Goal: Information Seeking & Learning: Learn about a topic

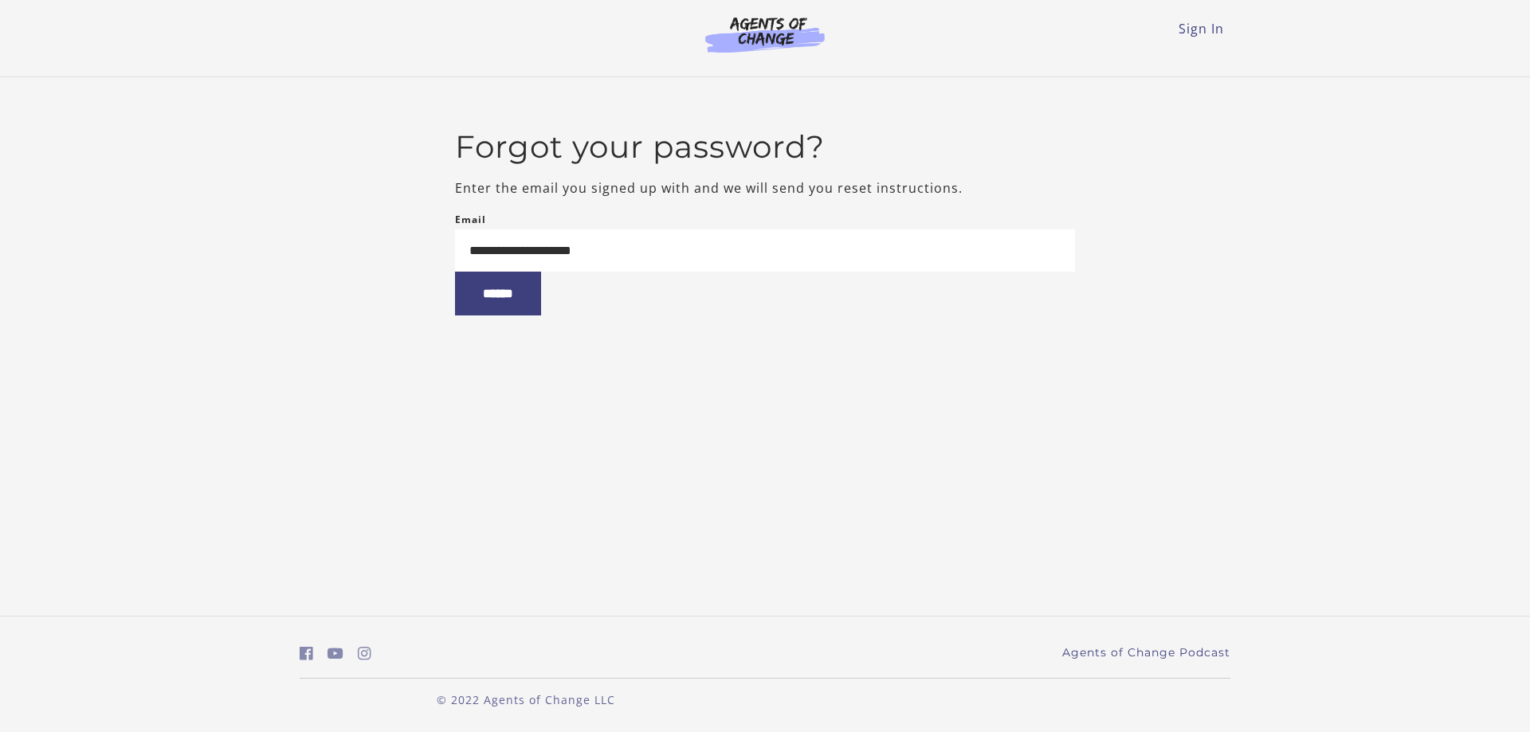
type input "**********"
click at [455, 272] on input "******" at bounding box center [498, 294] width 86 height 44
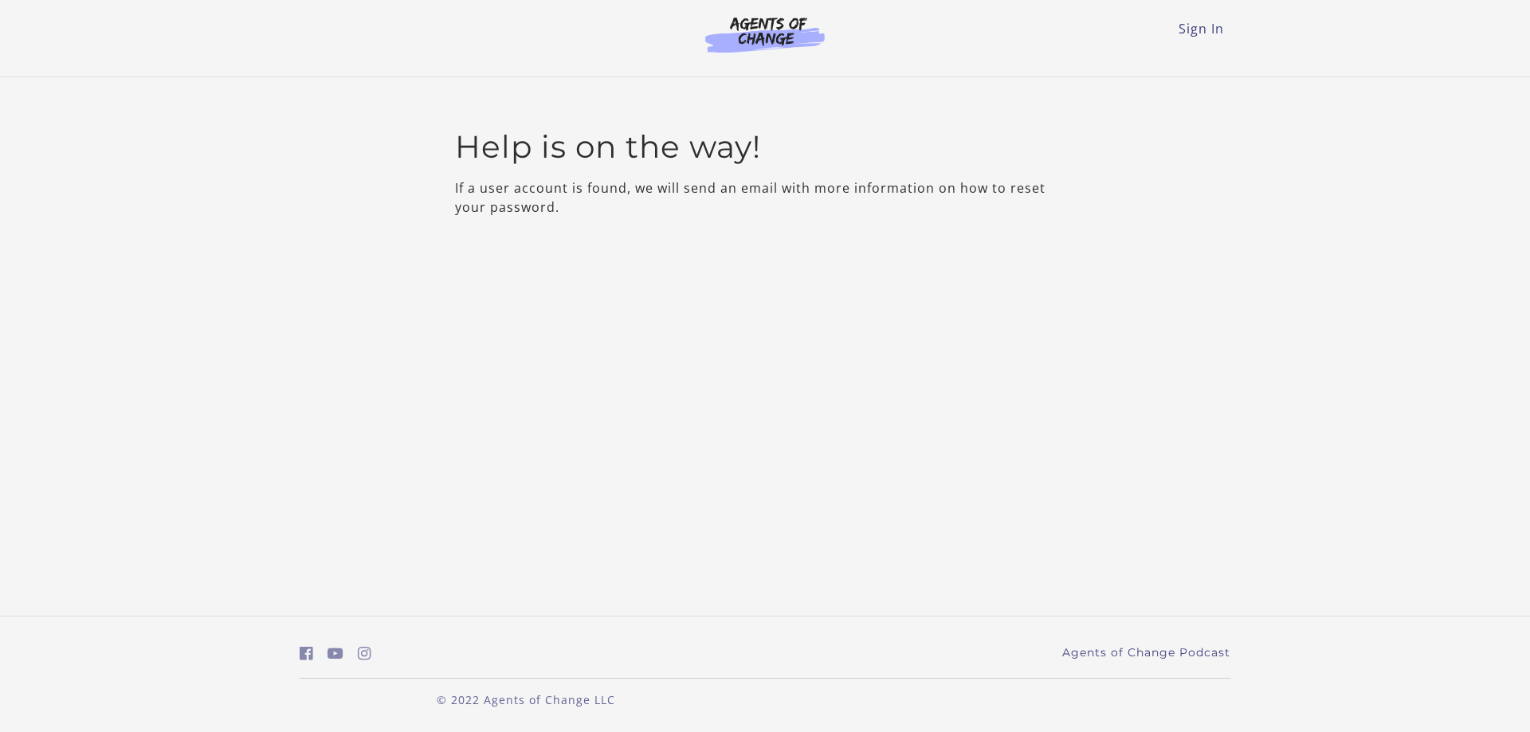
click at [1496, 732] on x-acorns-offers-notification-extension at bounding box center [765, 732] width 1530 height 0
click at [1498, 732] on x-acorns-offers-notification-extension at bounding box center [765, 732] width 1530 height 0
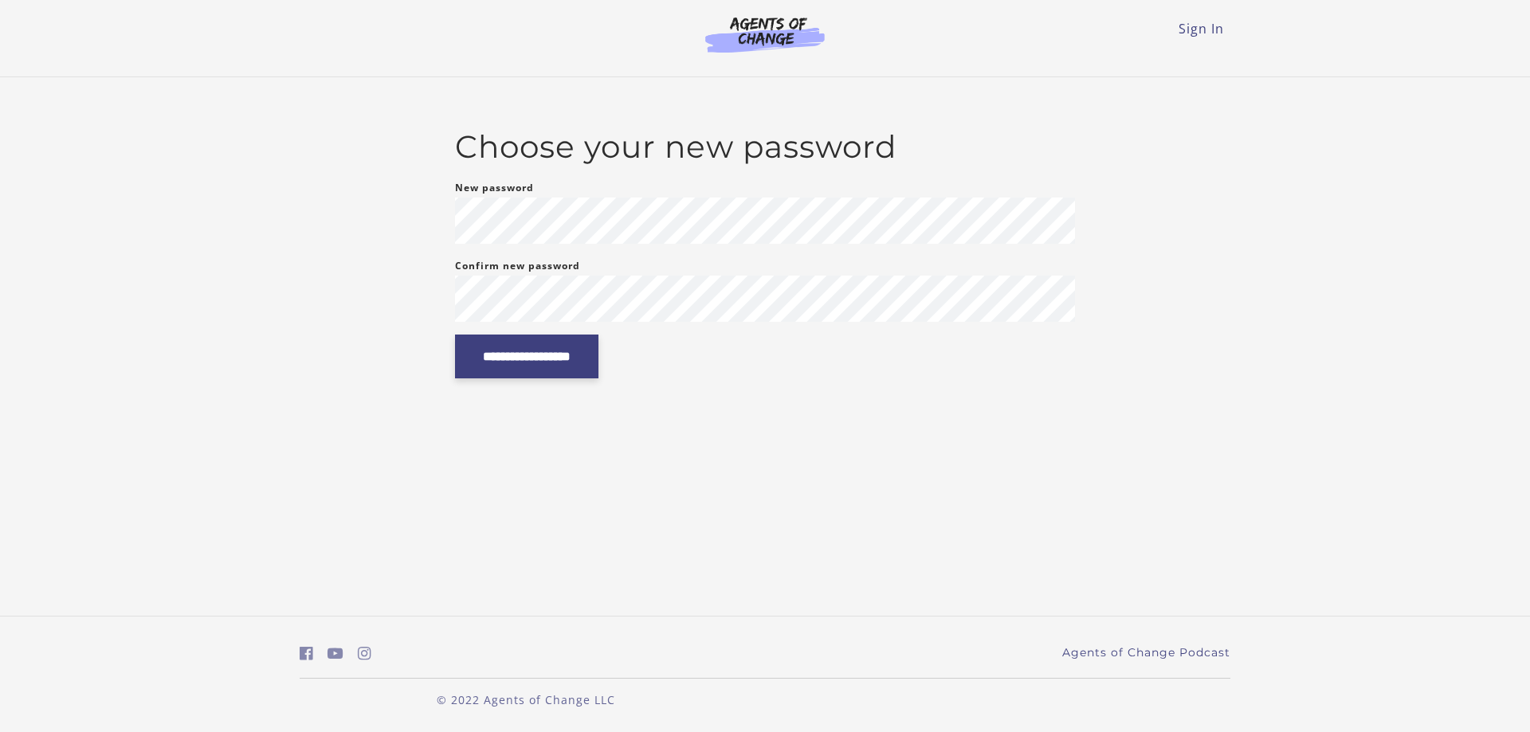
click at [562, 367] on input "**********" at bounding box center [526, 357] width 143 height 44
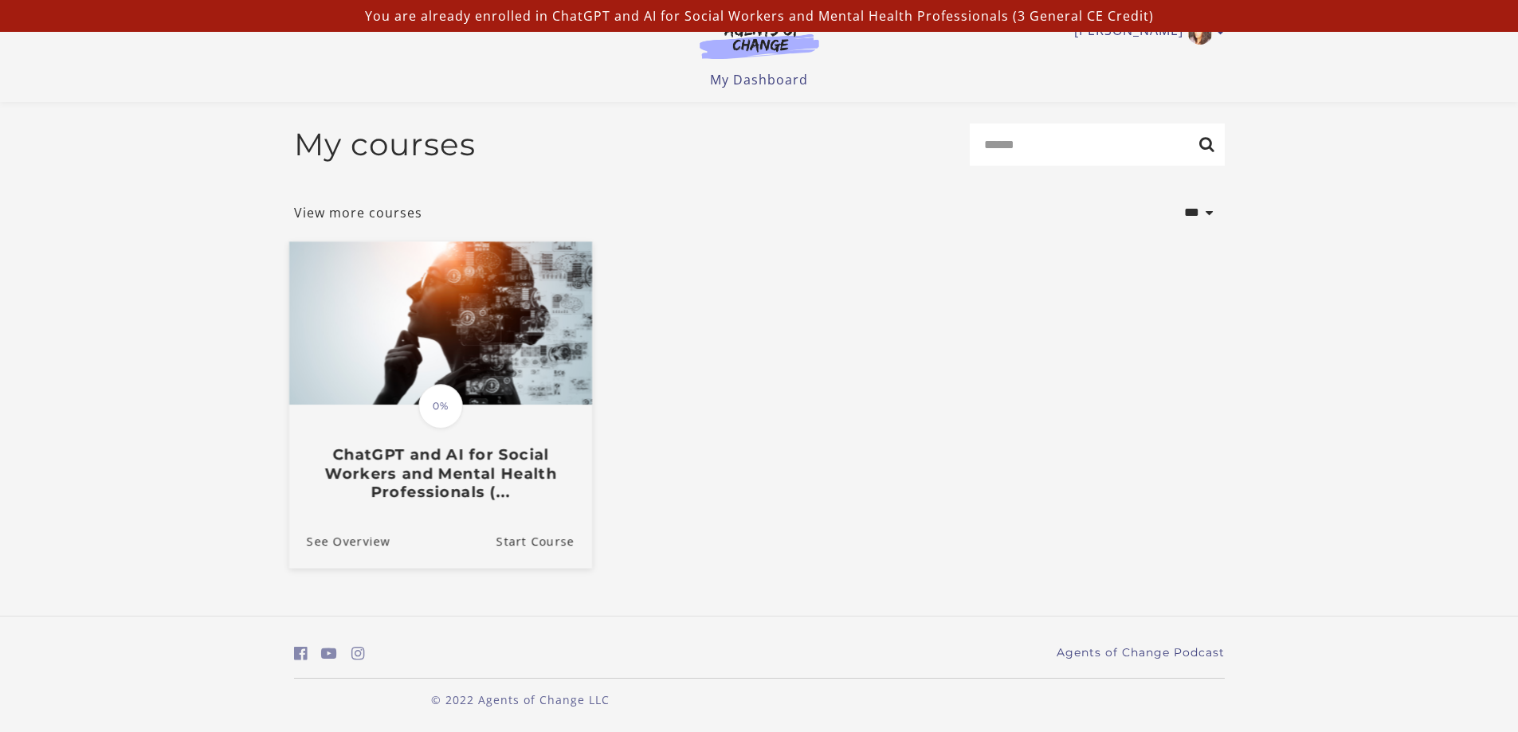
click at [458, 471] on h3 "ChatGPT and AI for Social Workers and Mental Health Professionals (..." at bounding box center [440, 474] width 268 height 56
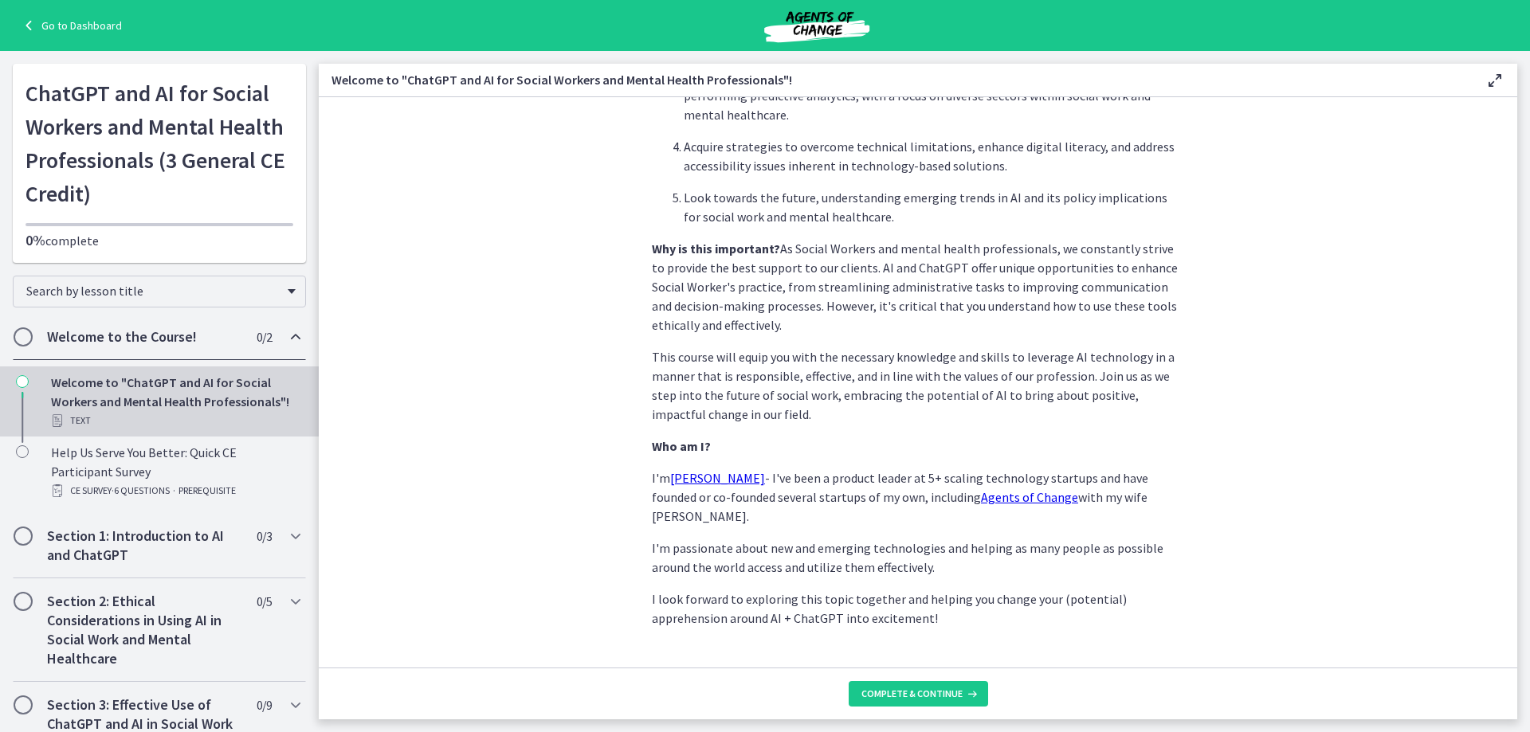
scroll to position [660, 0]
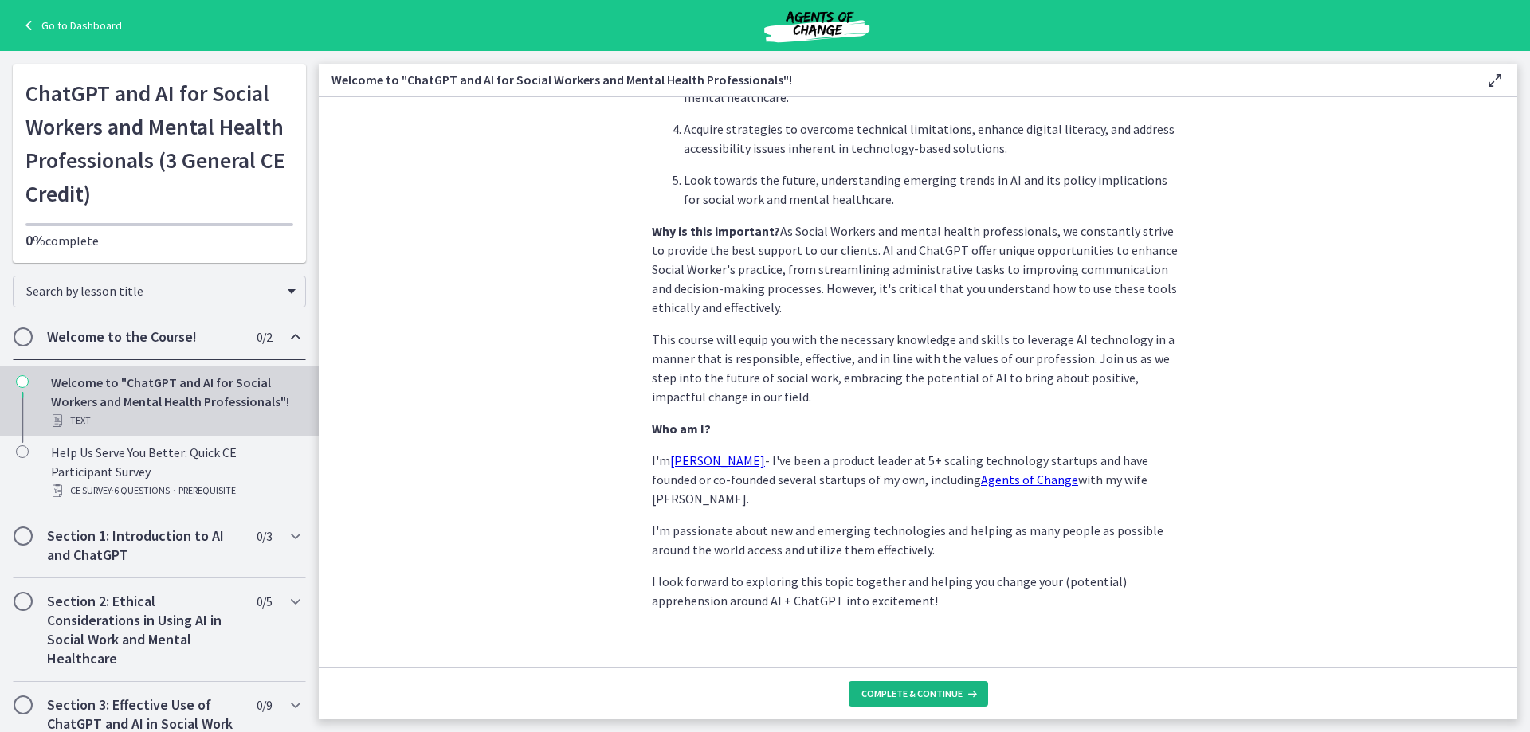
click at [928, 693] on span "Complete & continue" at bounding box center [912, 694] width 101 height 13
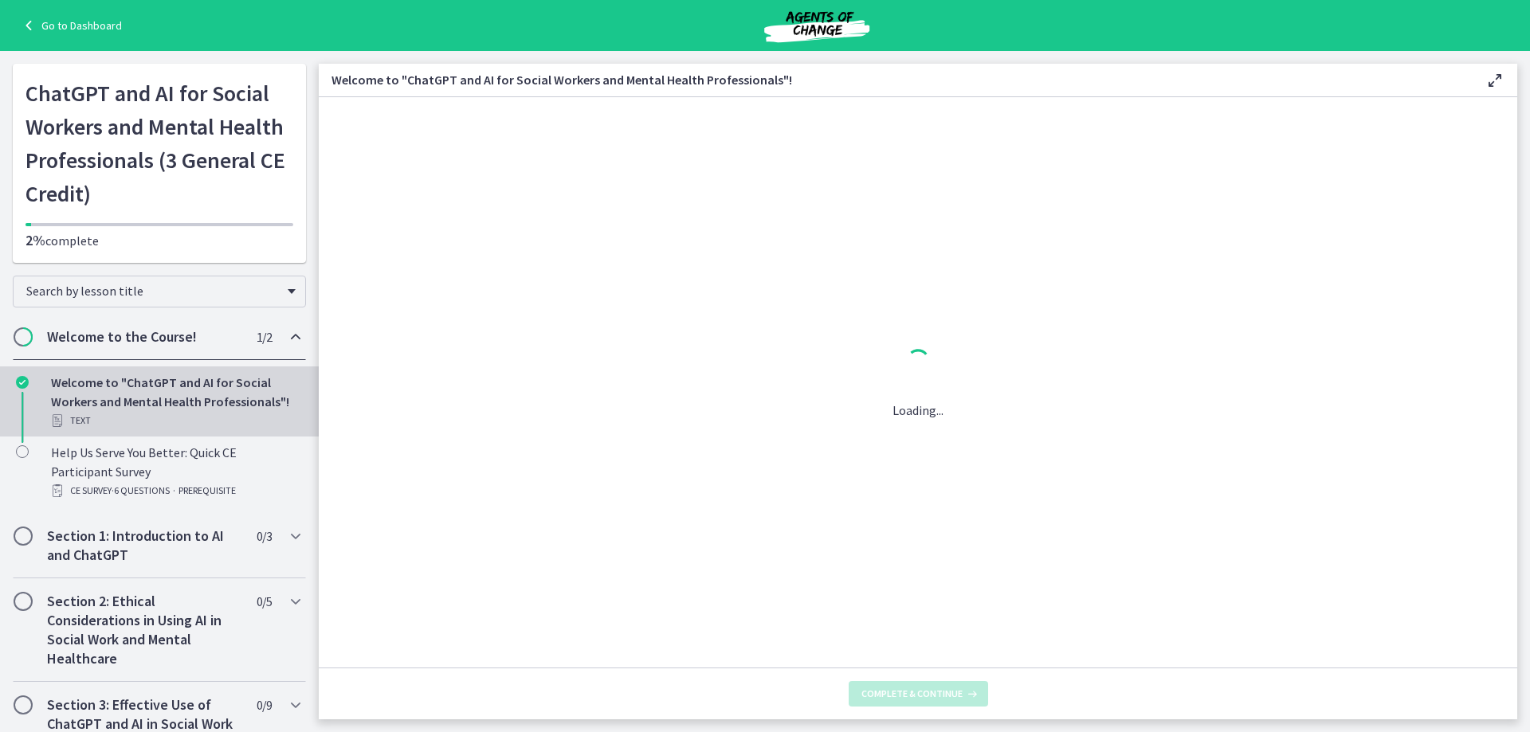
scroll to position [0, 0]
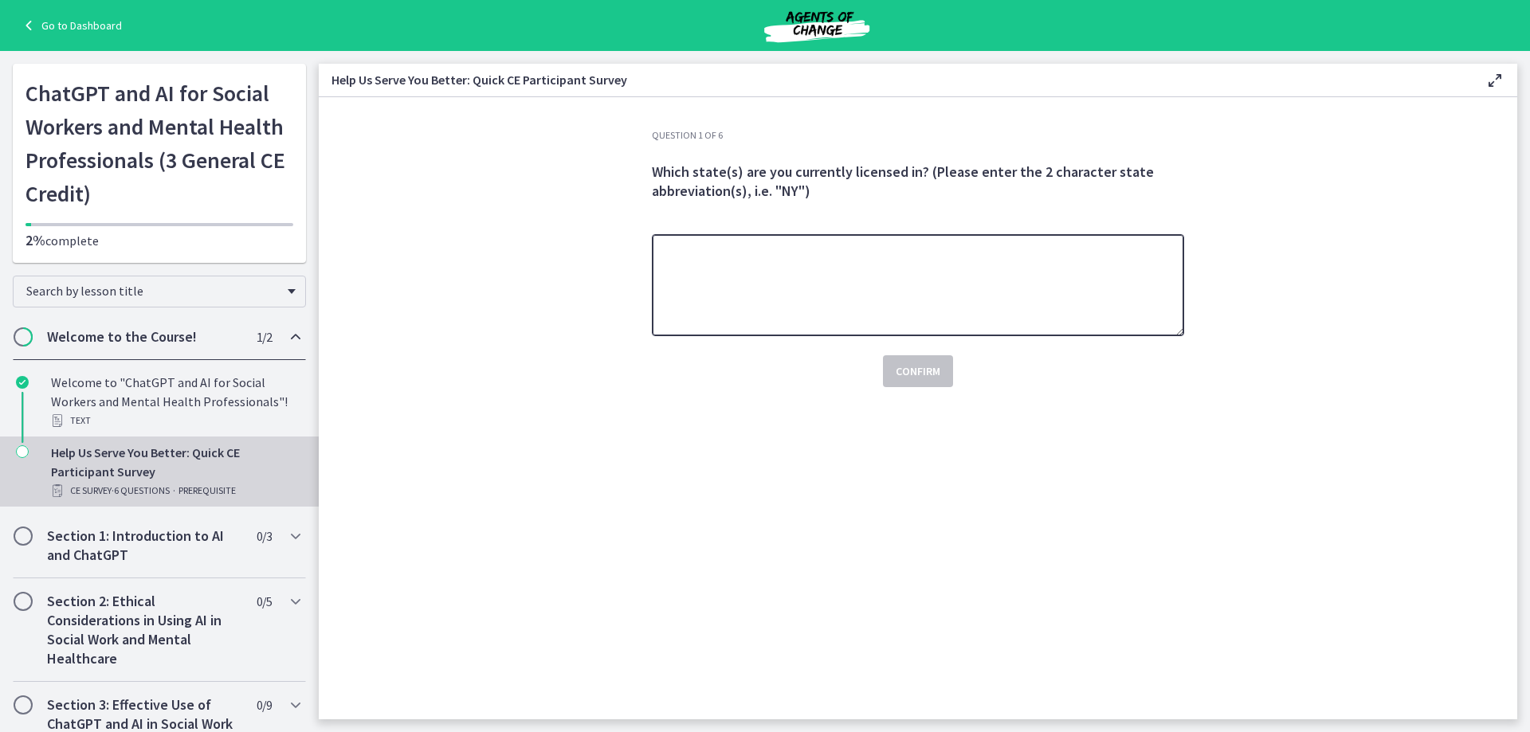
click at [889, 266] on textarea at bounding box center [918, 285] width 532 height 102
type textarea "**"
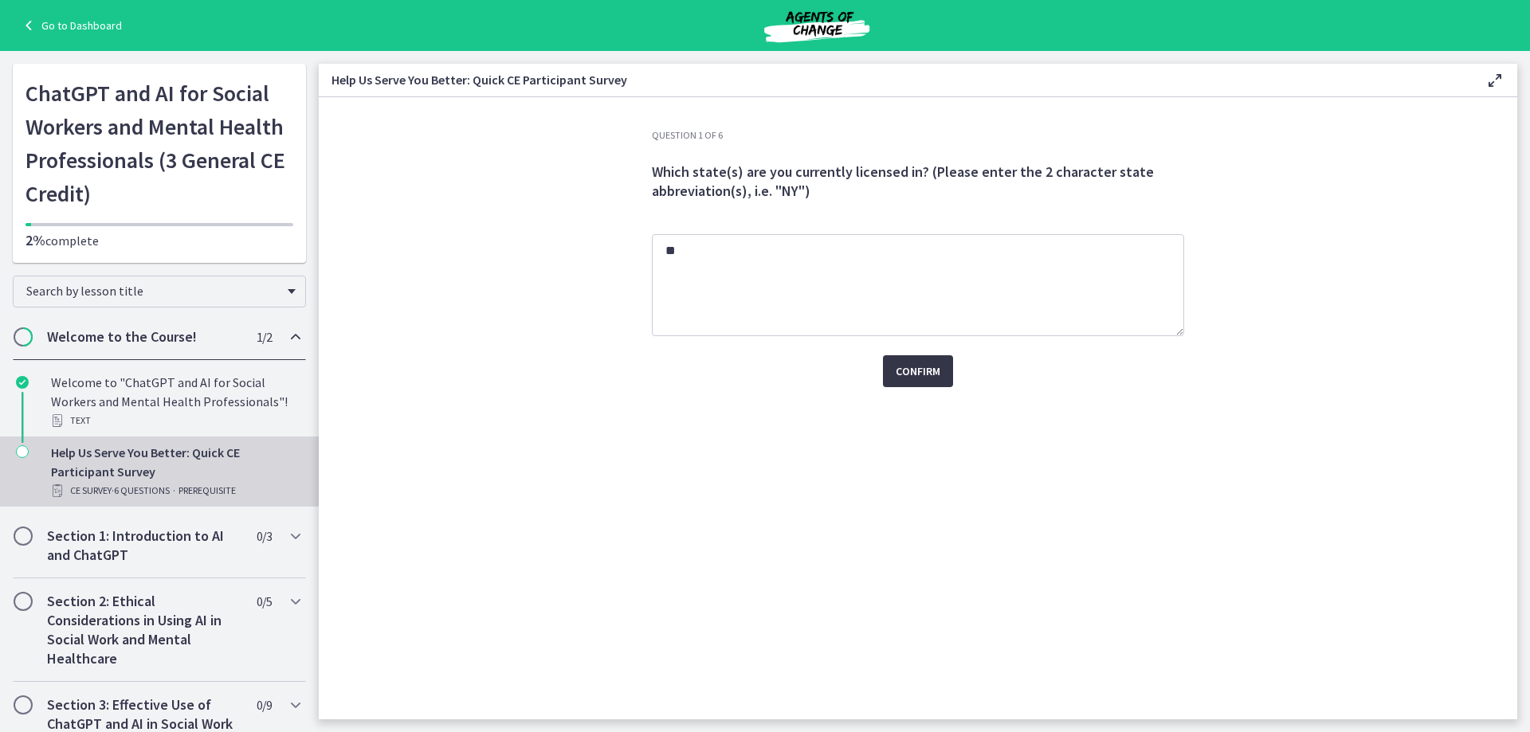
click at [928, 372] on span "Confirm" at bounding box center [918, 371] width 45 height 19
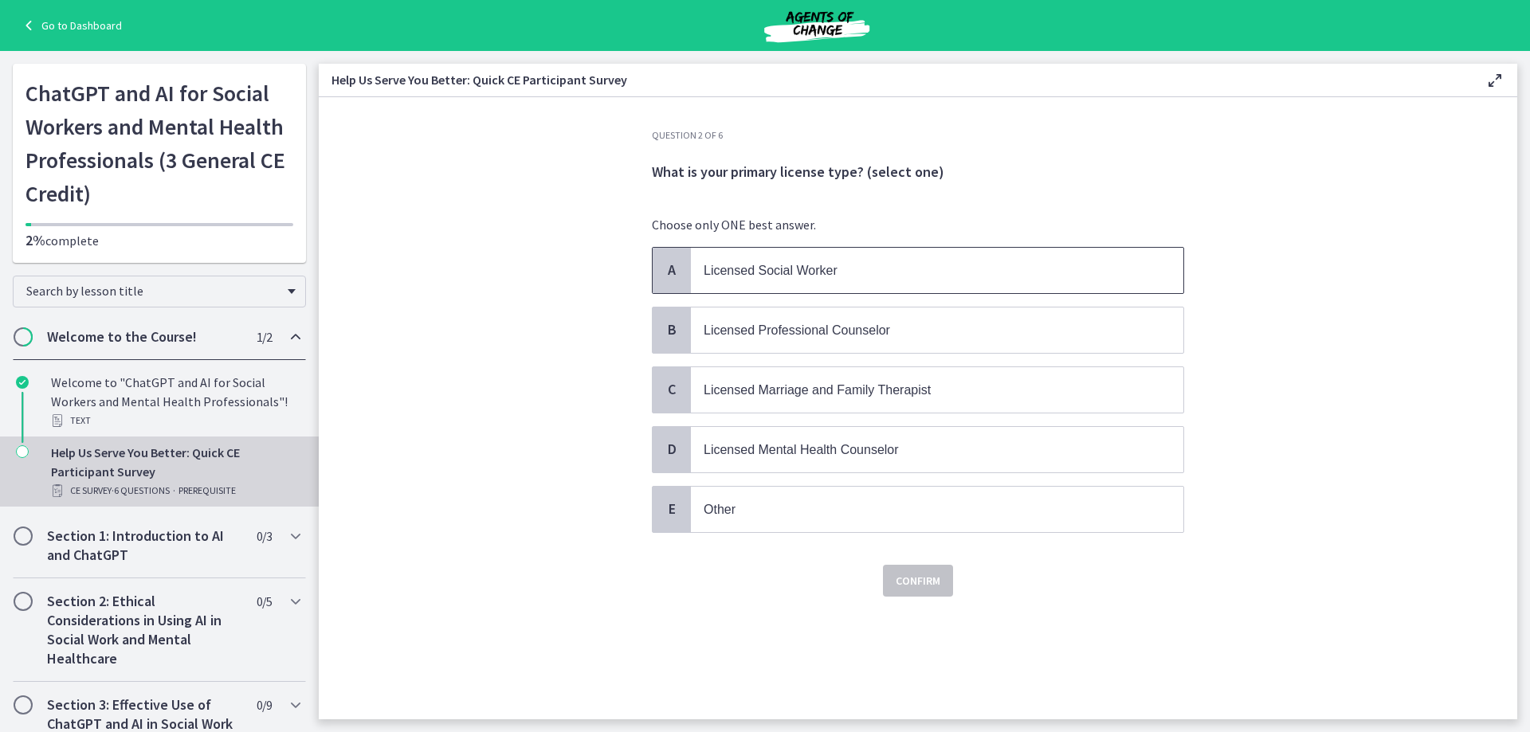
click at [842, 270] on p "Licensed Social Worker" at bounding box center [921, 271] width 435 height 20
click at [925, 580] on span "Confirm" at bounding box center [918, 580] width 45 height 19
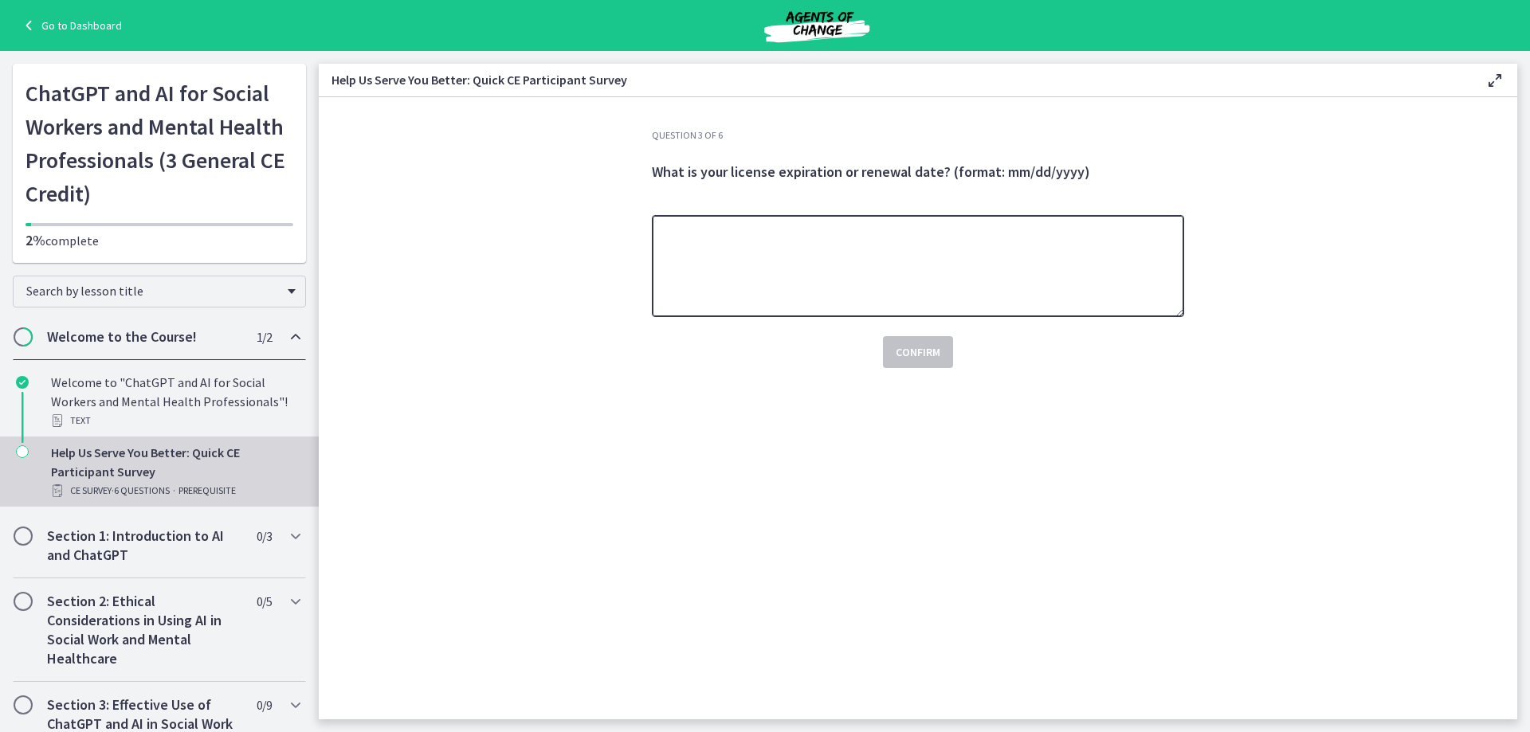
click at [854, 240] on textarea at bounding box center [918, 266] width 532 height 102
type textarea "**********"
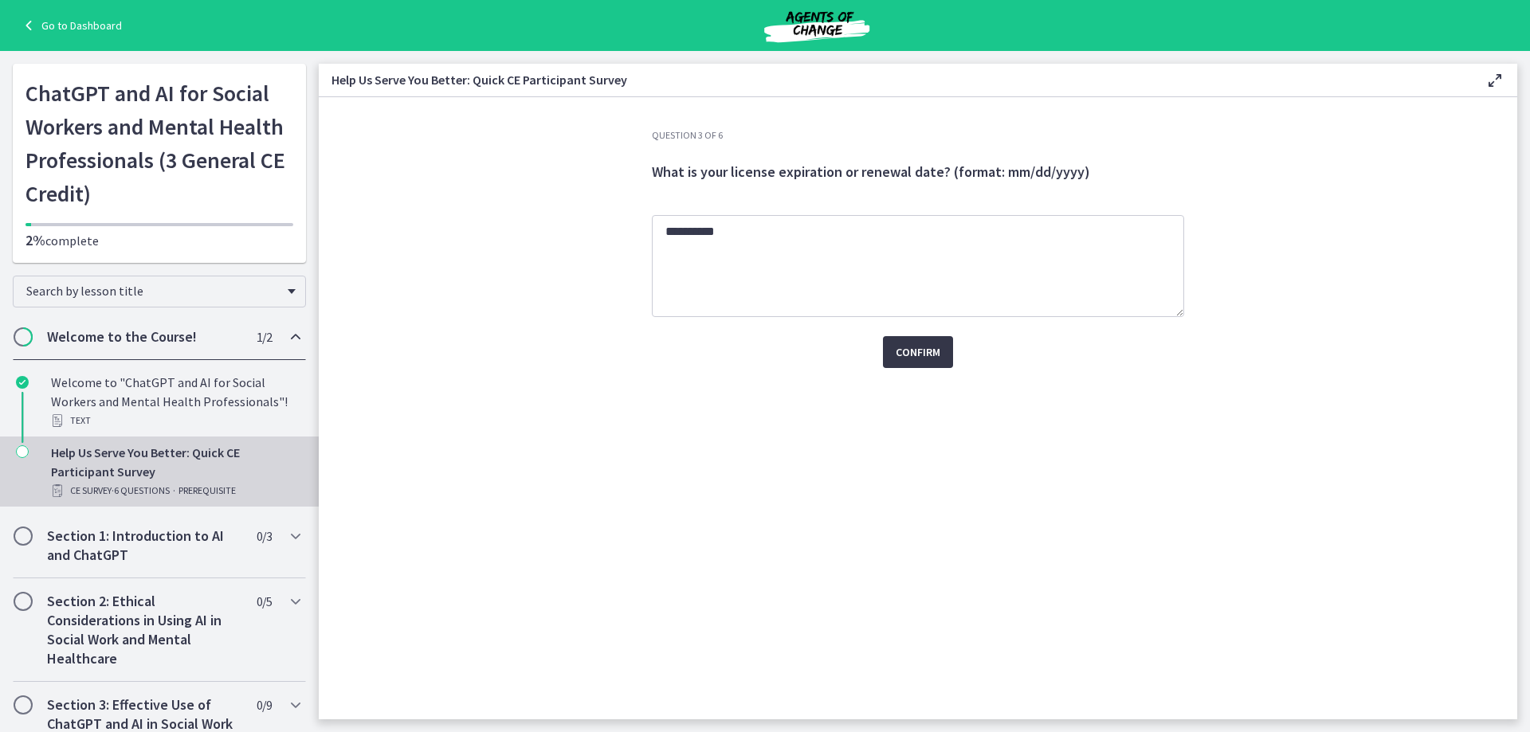
click at [934, 353] on span "Confirm" at bounding box center [918, 352] width 45 height 19
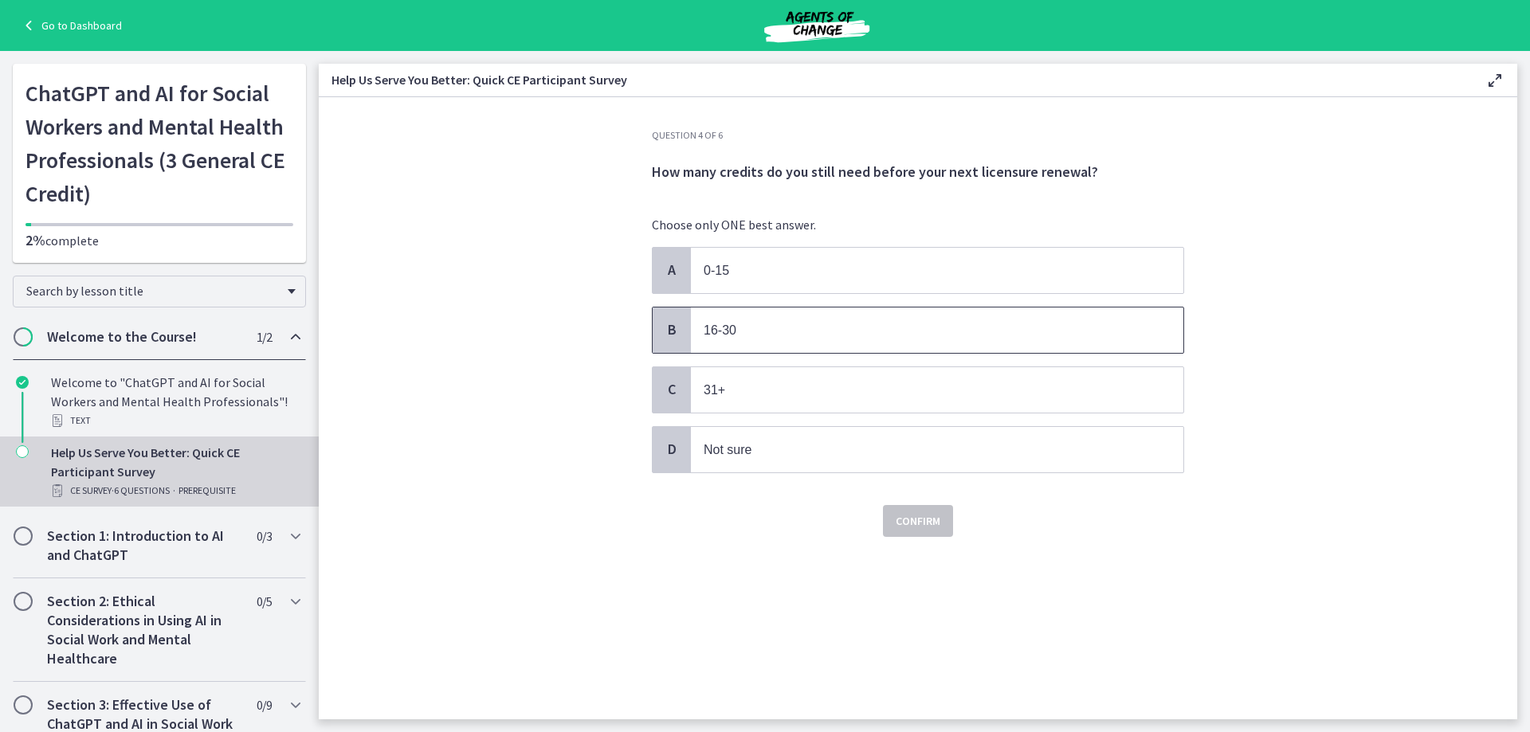
click at [931, 340] on p "16-30" at bounding box center [921, 330] width 435 height 20
click at [929, 516] on span "Confirm" at bounding box center [918, 521] width 45 height 19
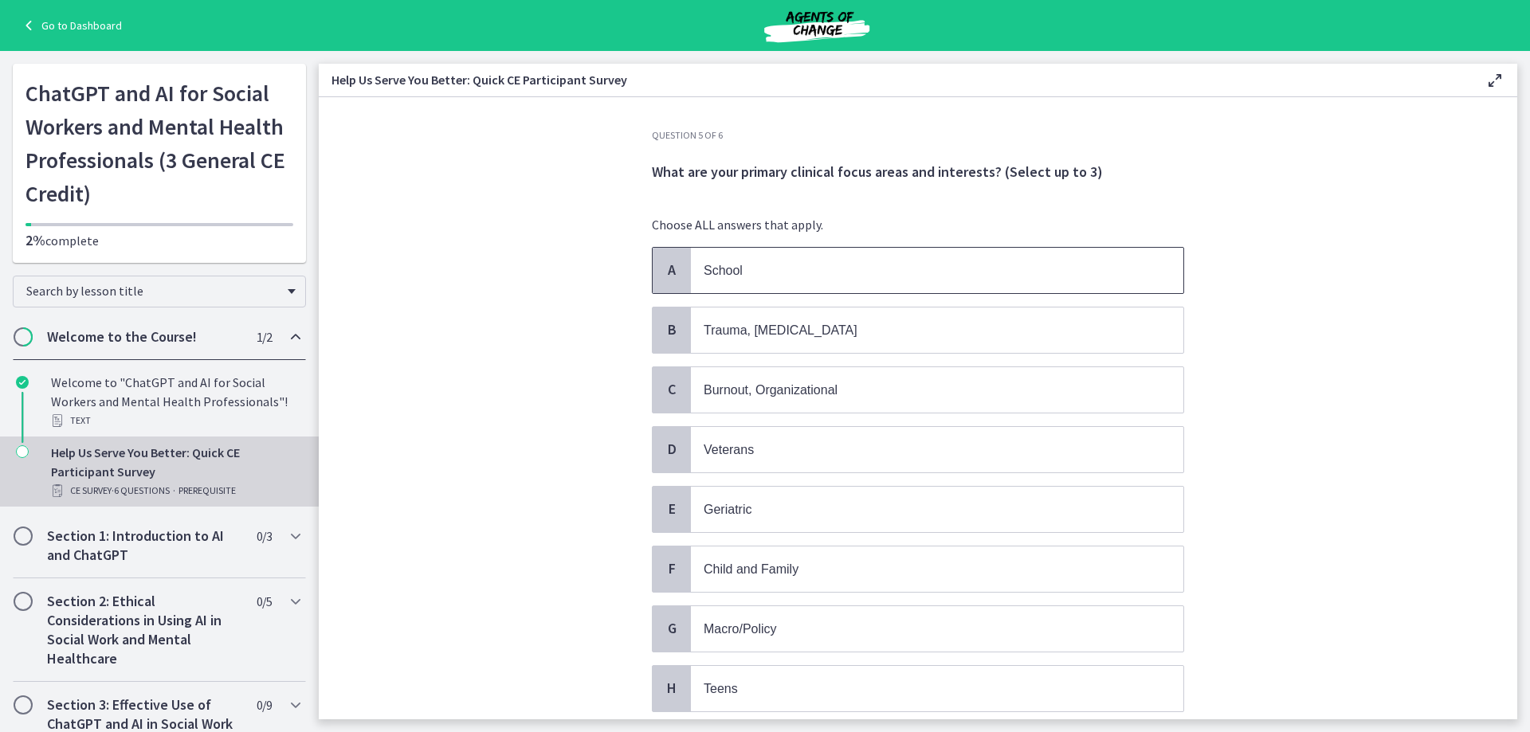
click at [863, 274] on p "School" at bounding box center [921, 271] width 435 height 20
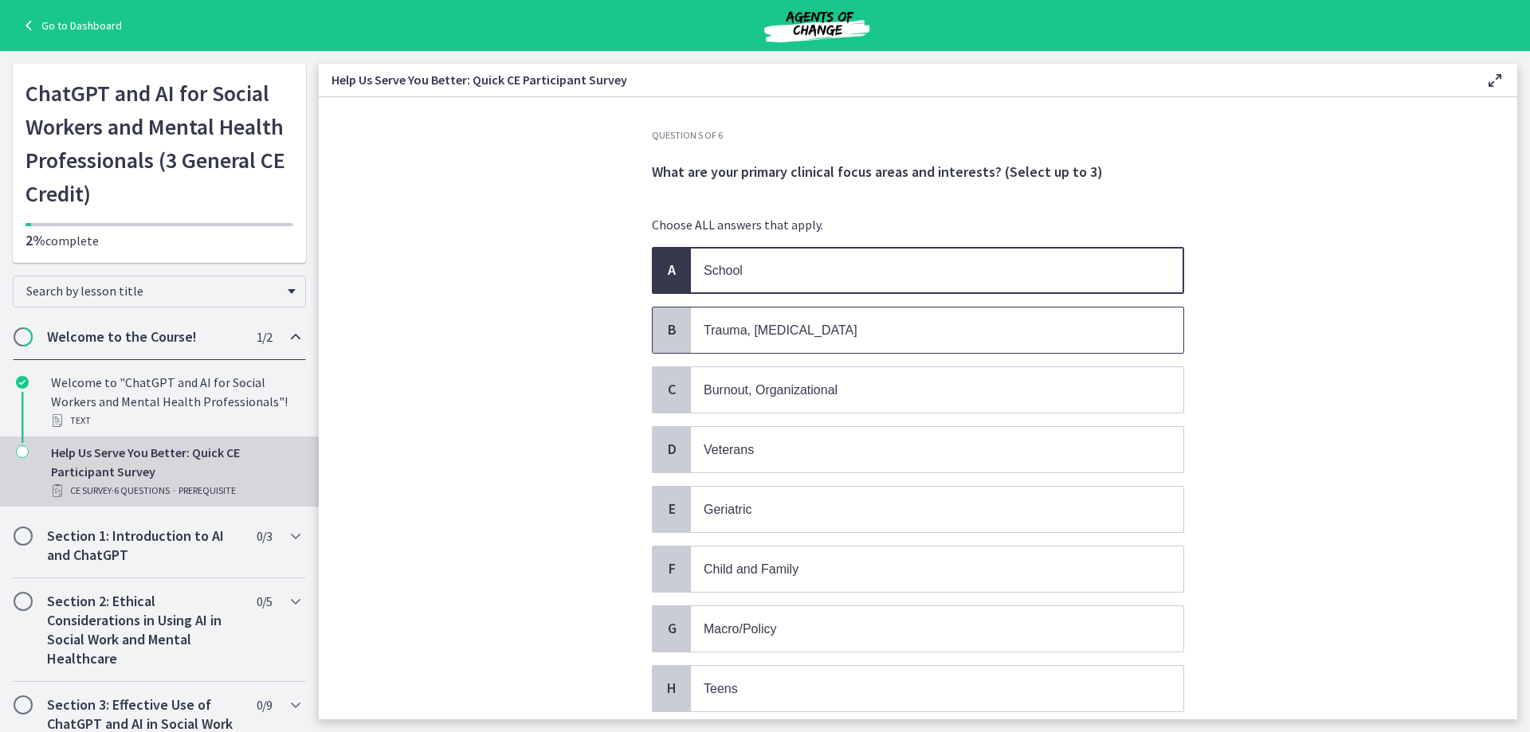
click at [910, 331] on p "Trauma, [MEDICAL_DATA]" at bounding box center [921, 330] width 435 height 20
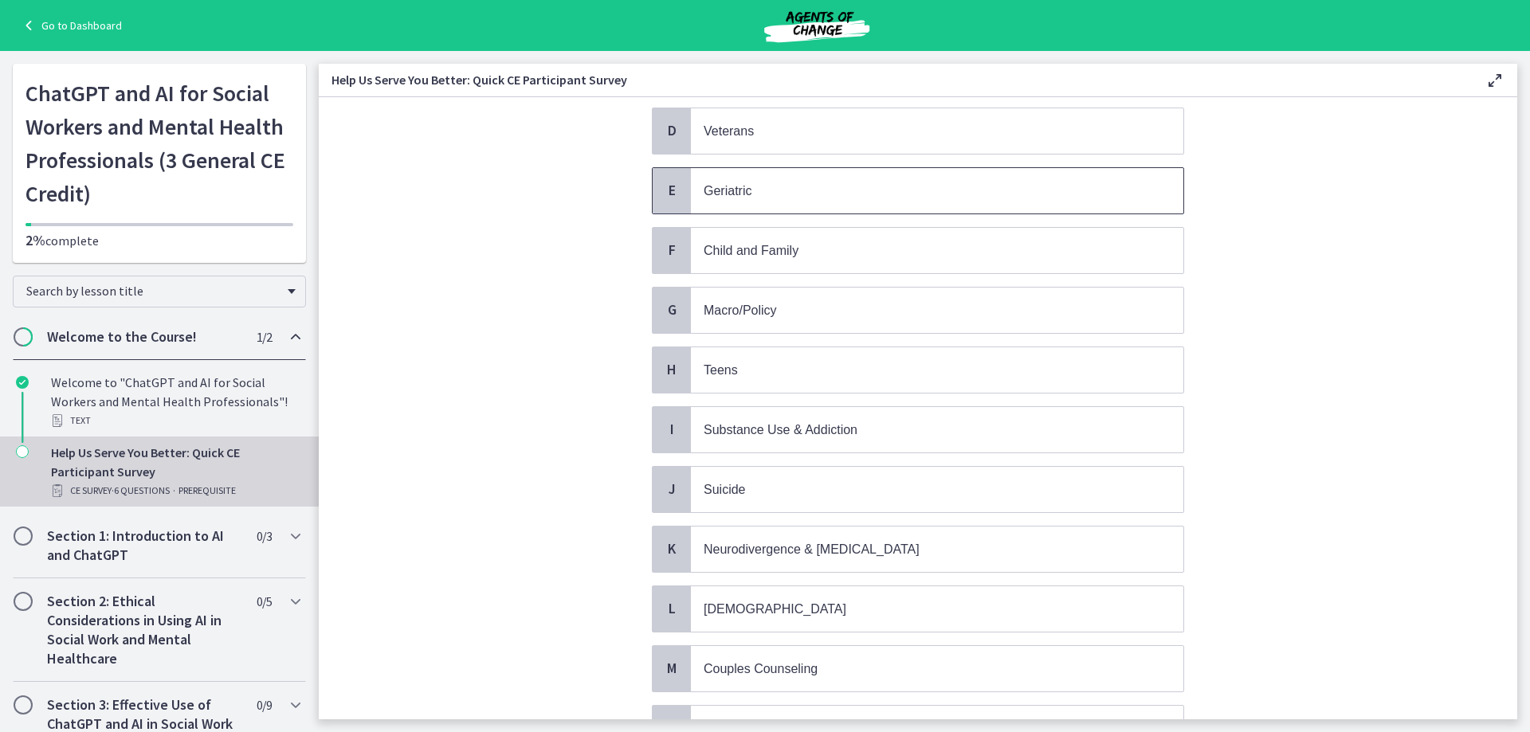
scroll to position [239, 0]
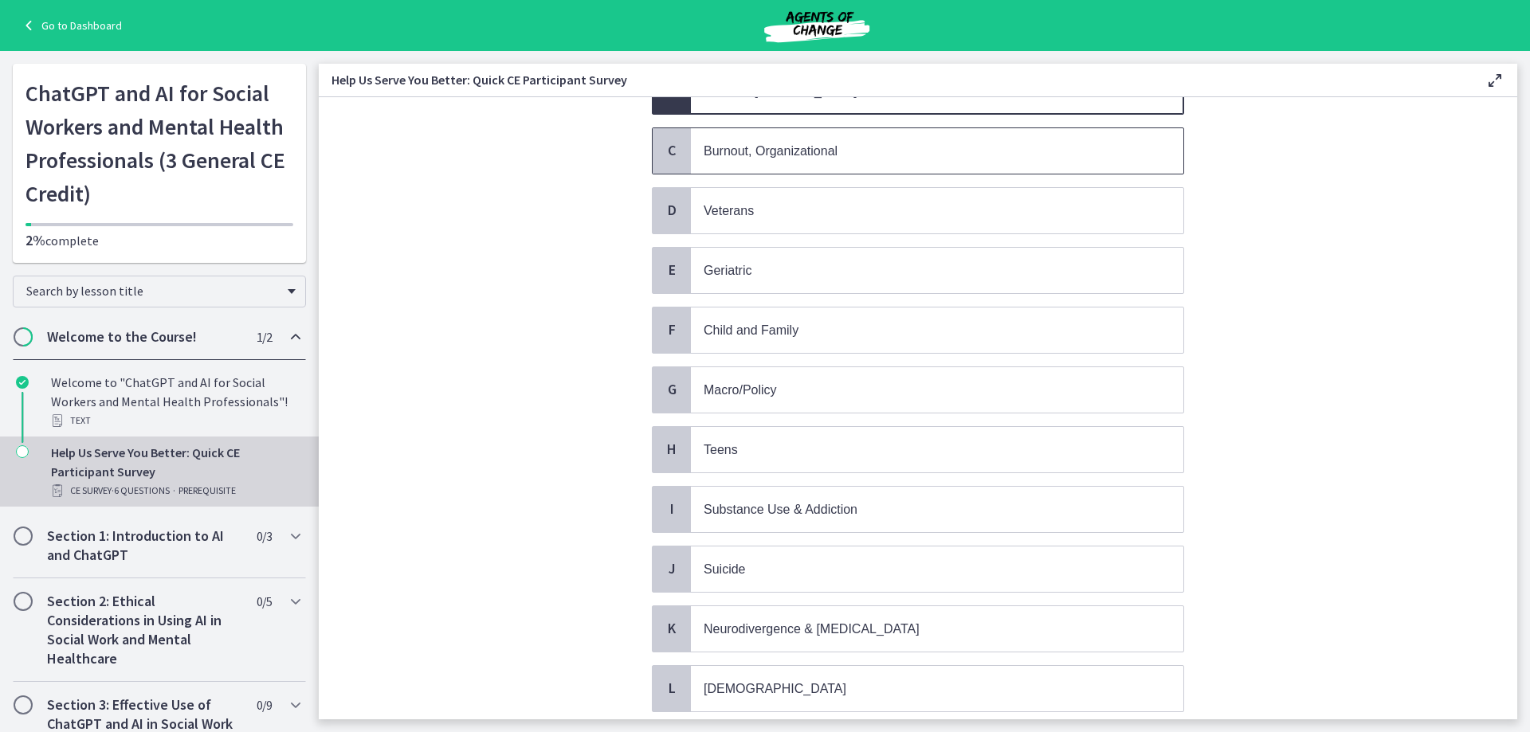
click at [915, 162] on span "Burnout, Organizational" at bounding box center [937, 150] width 493 height 45
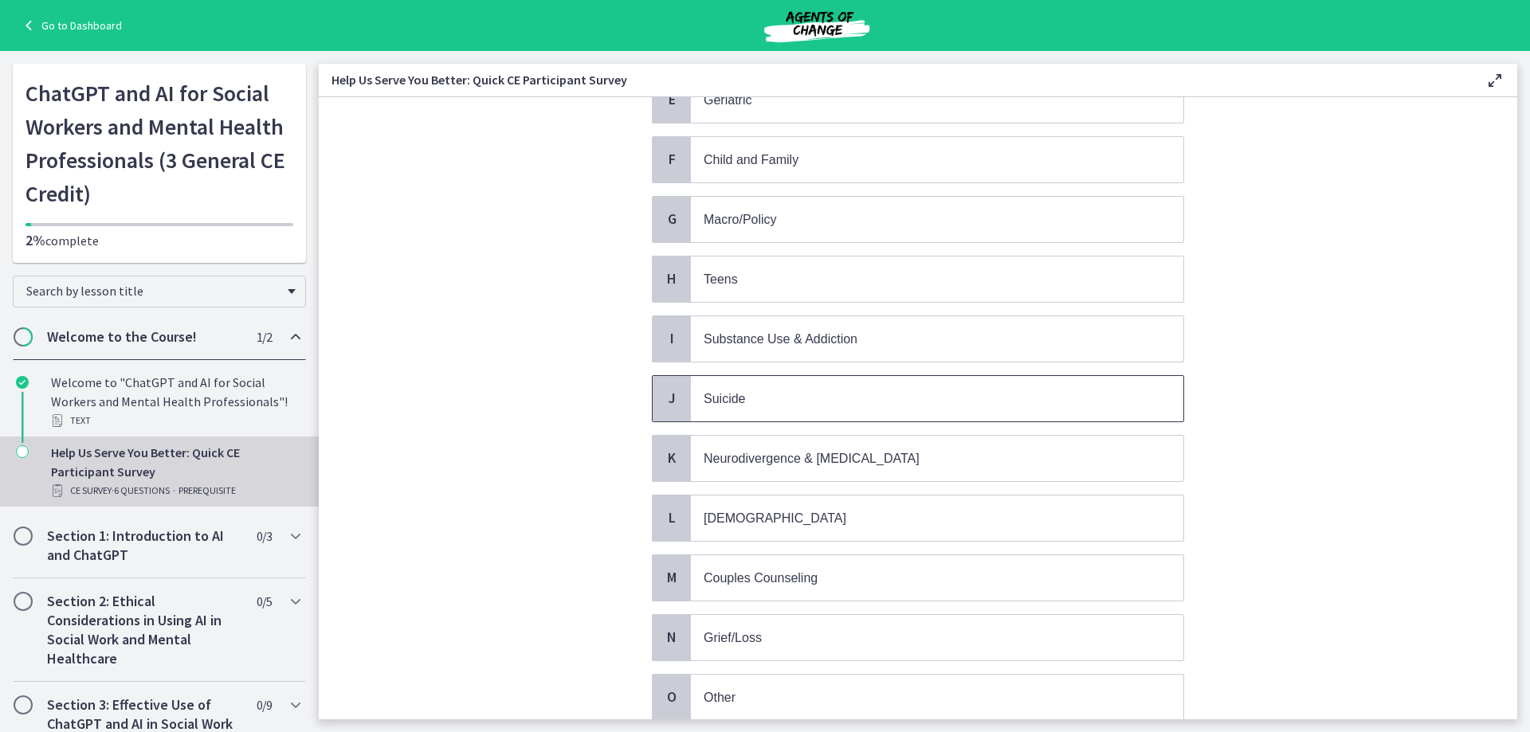
scroll to position [539, 0]
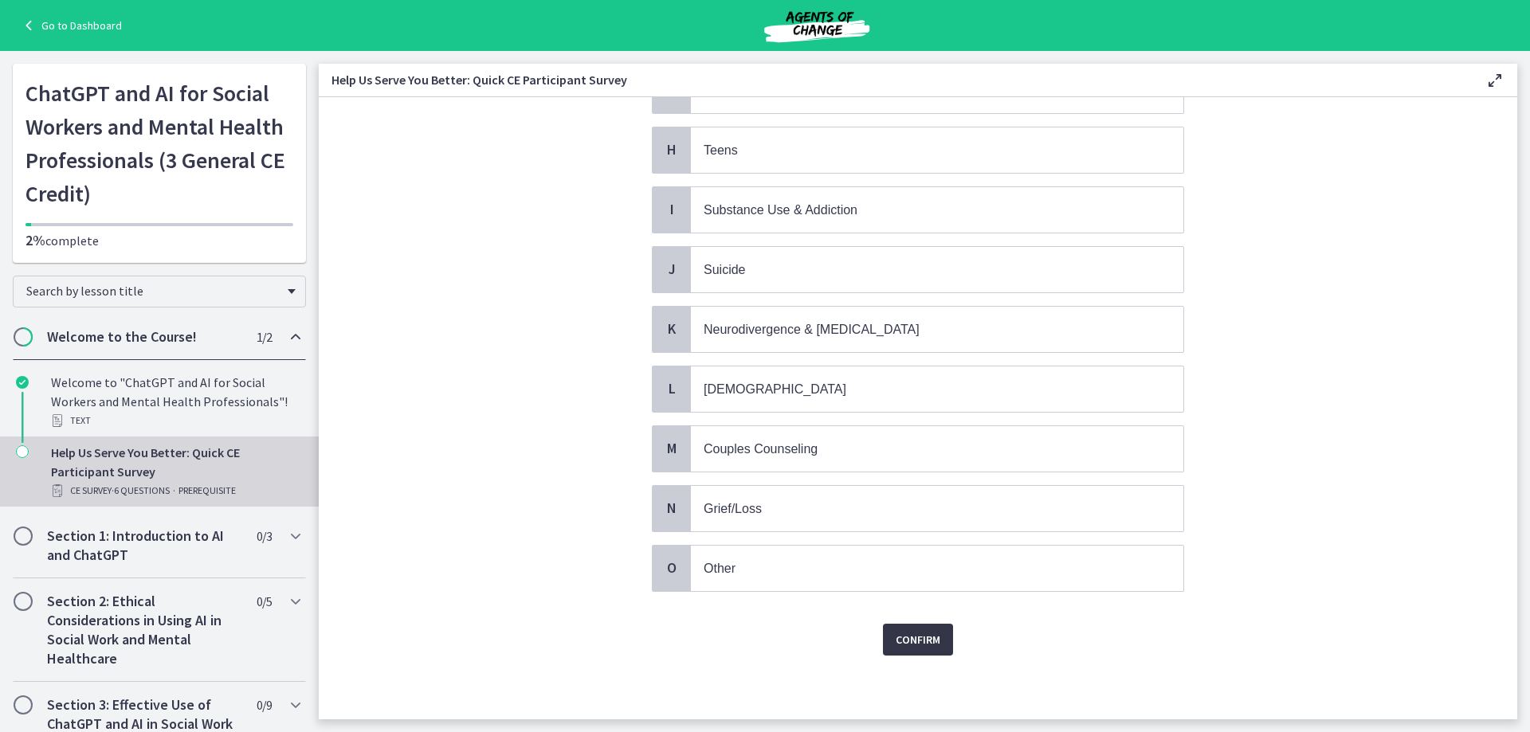
click at [925, 635] on span "Confirm" at bounding box center [918, 639] width 45 height 19
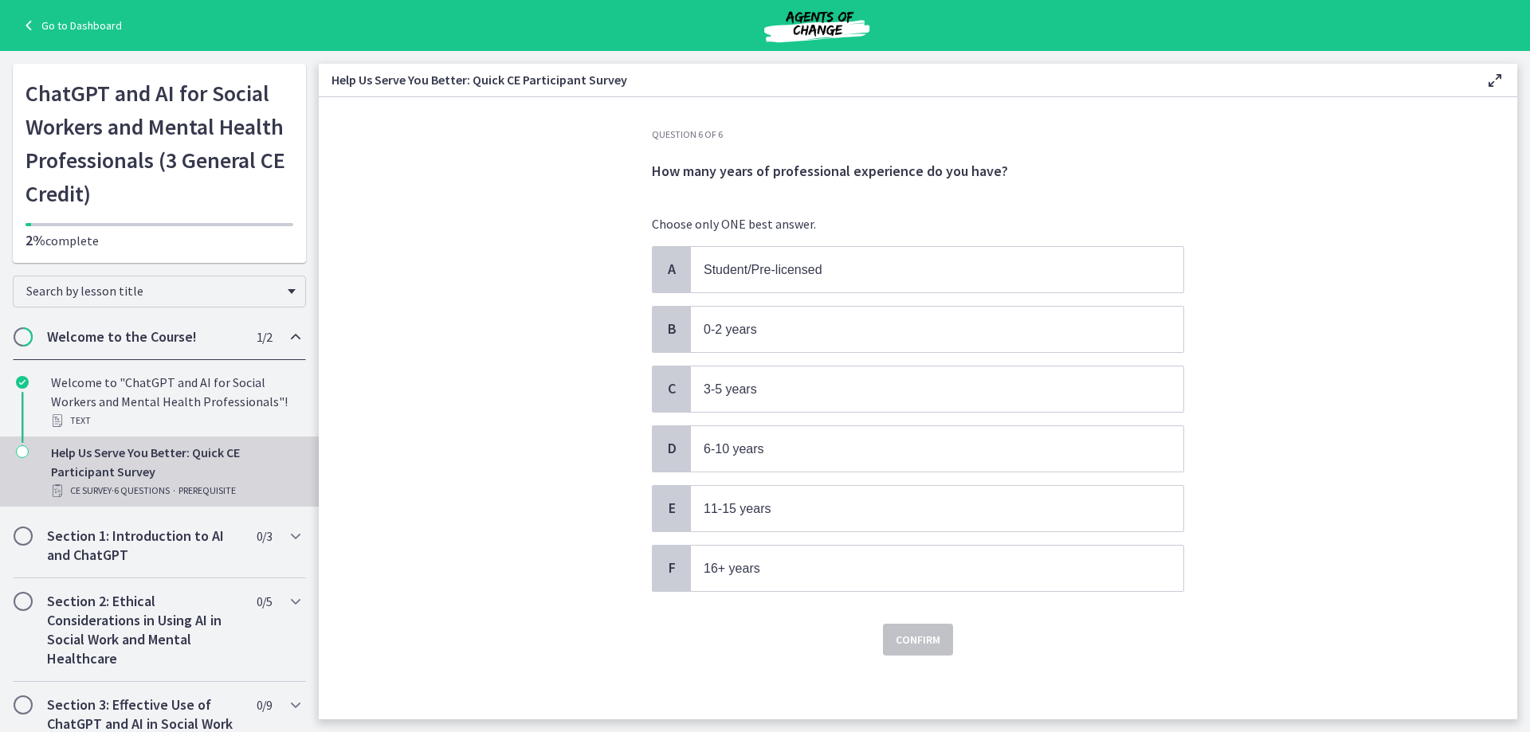
scroll to position [0, 0]
click at [1100, 396] on p "3-5 years" at bounding box center [921, 390] width 435 height 20
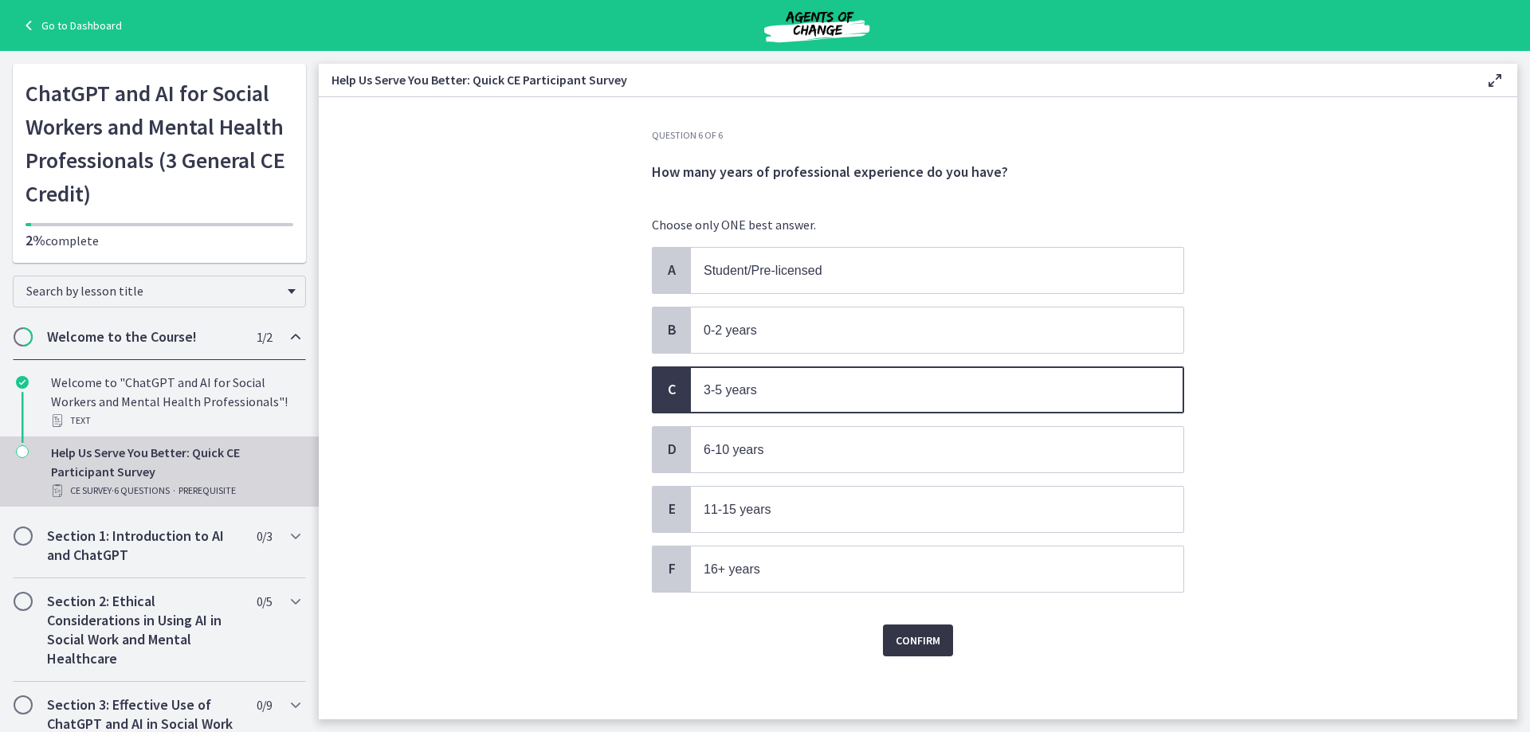
click at [909, 642] on span "Confirm" at bounding box center [918, 640] width 45 height 19
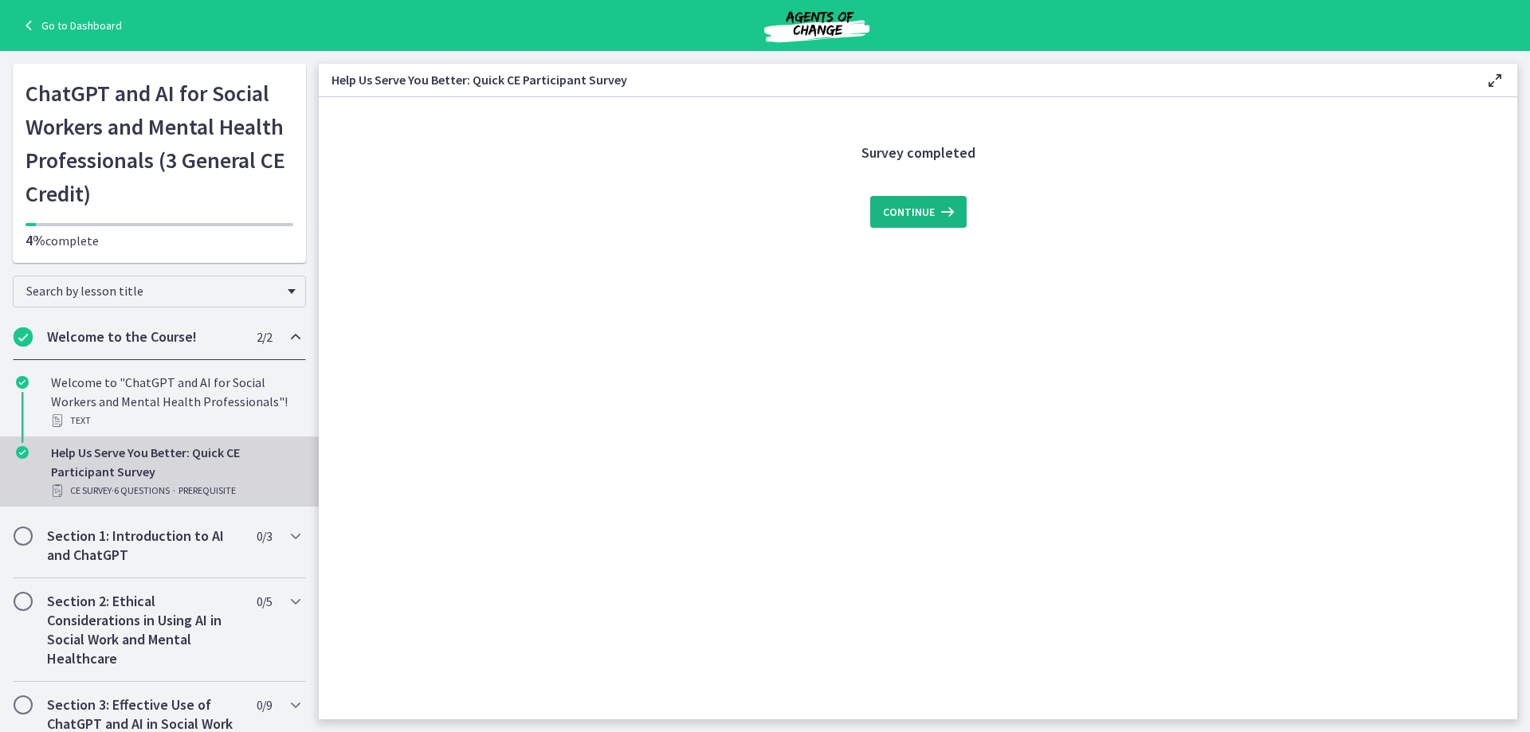
click at [923, 211] on span "Continue" at bounding box center [909, 211] width 52 height 19
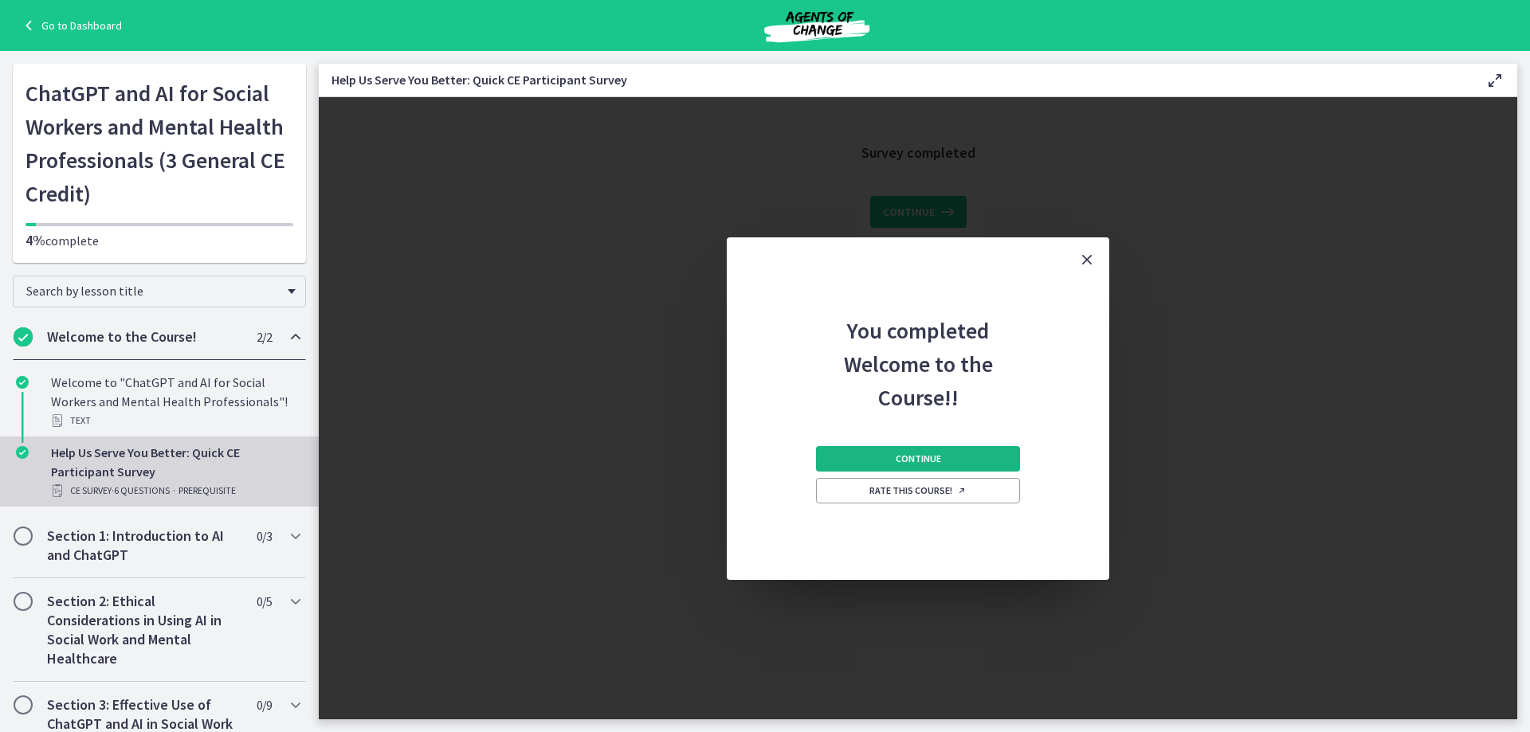
click at [905, 462] on span "Continue" at bounding box center [918, 459] width 45 height 13
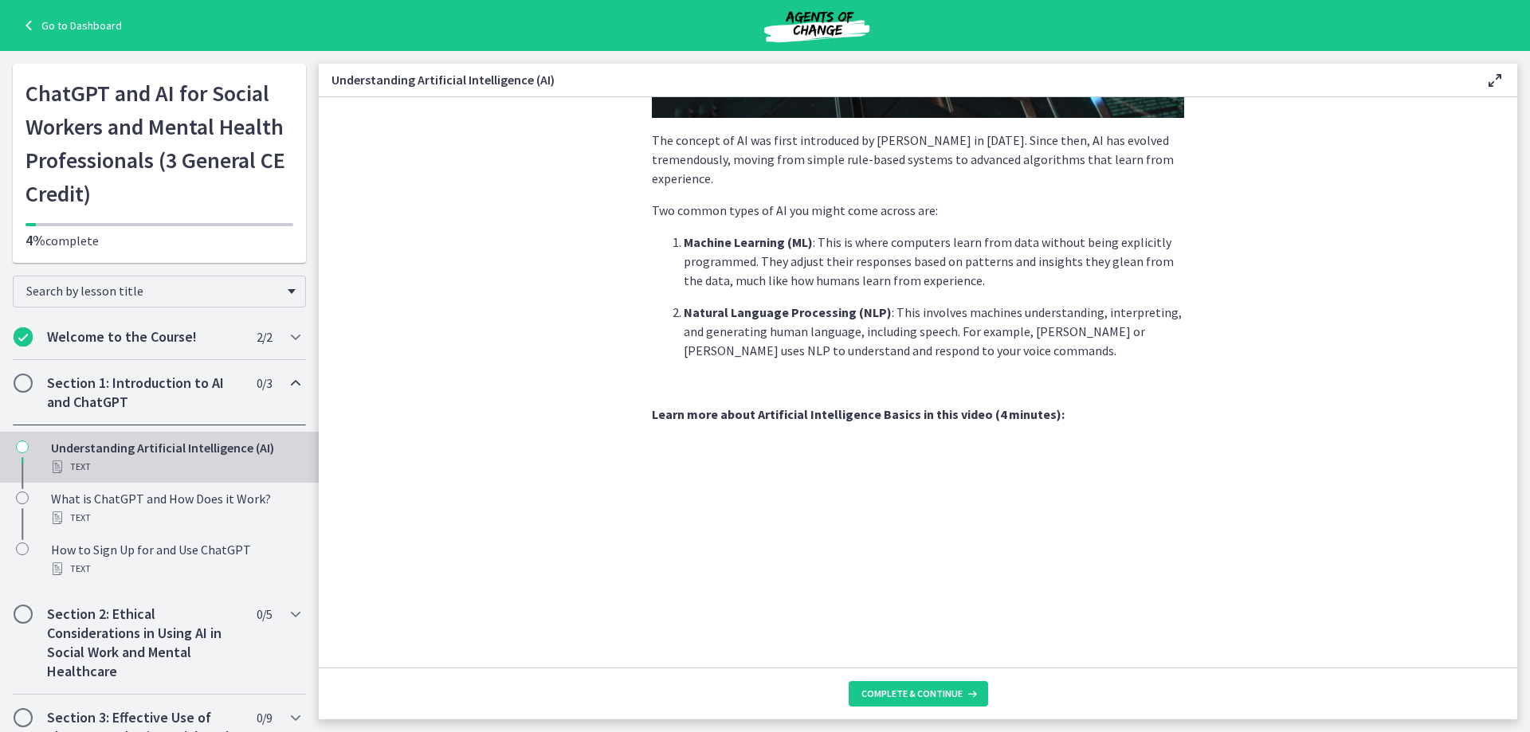
scroll to position [478, 0]
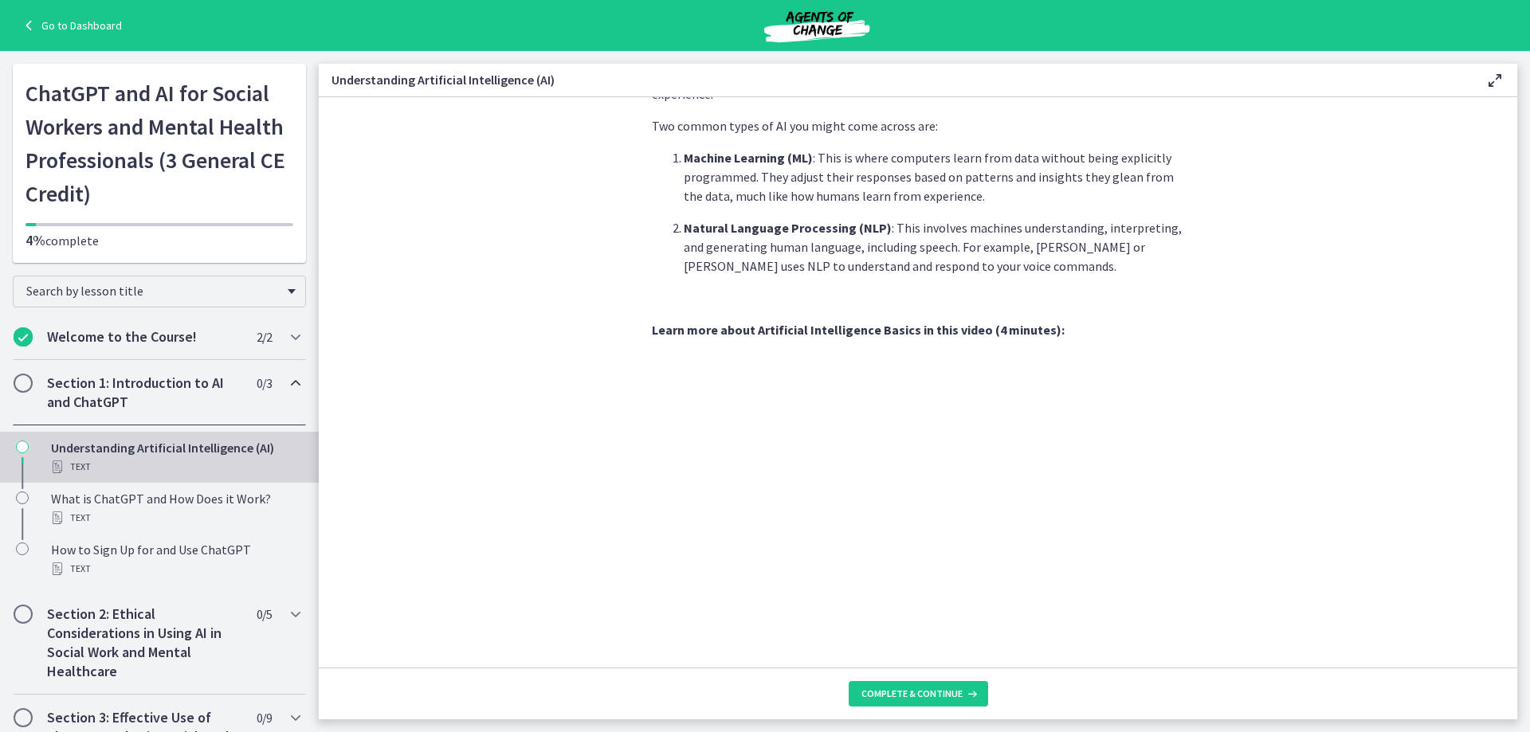
click at [1411, 253] on section "AI is essentially a branch of computer science aiming to build machines that mi…" at bounding box center [918, 382] width 1199 height 571
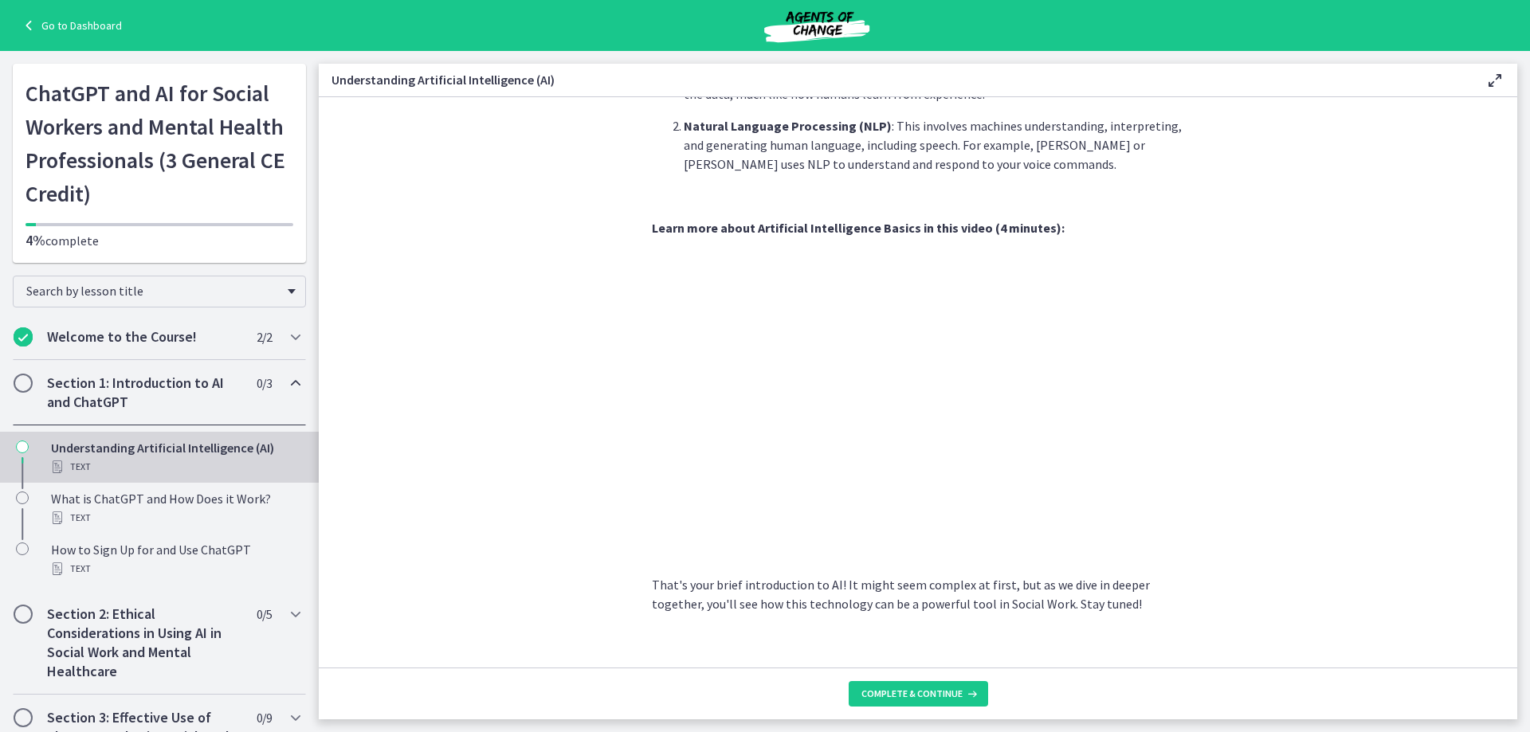
scroll to position [601, 0]
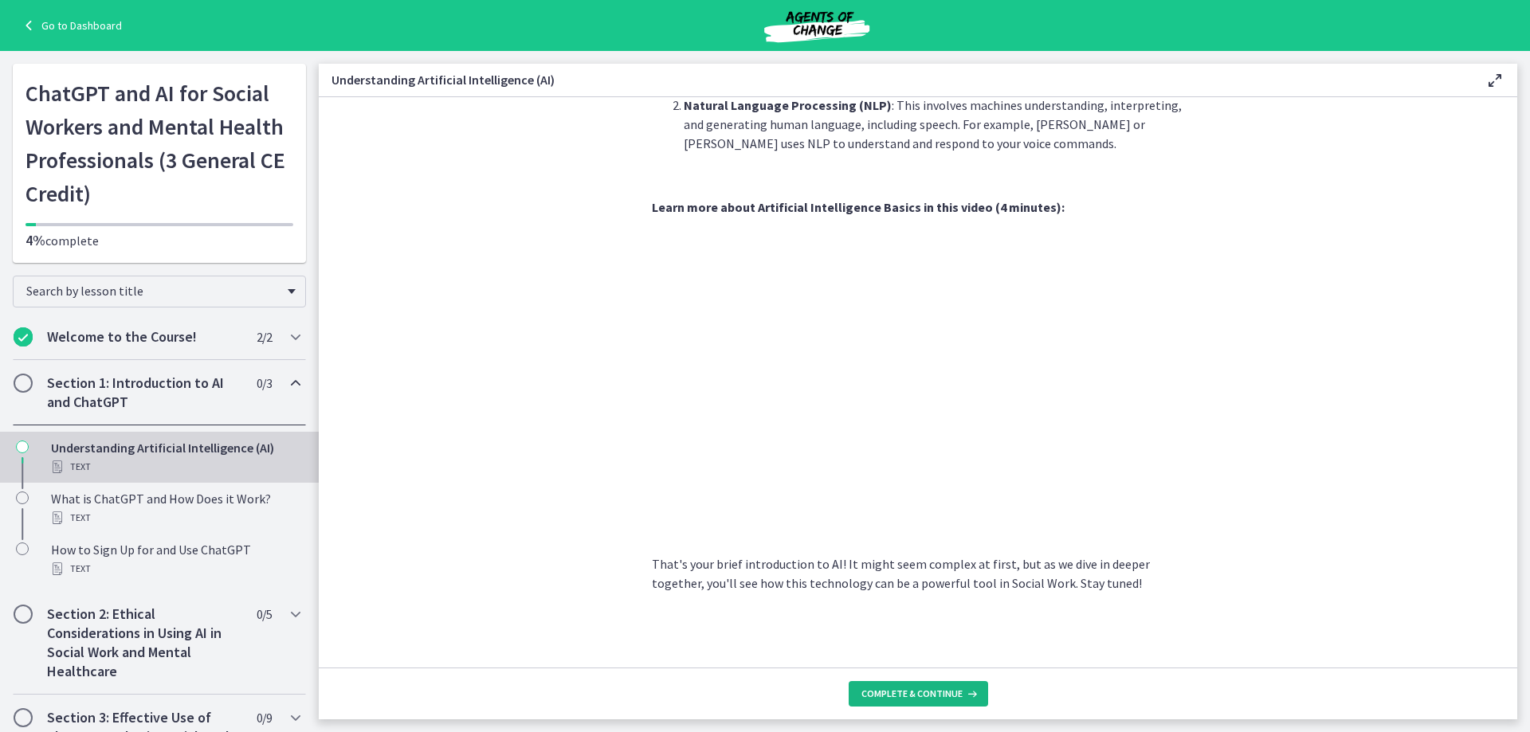
click at [934, 685] on button "Complete & continue" at bounding box center [918, 694] width 139 height 26
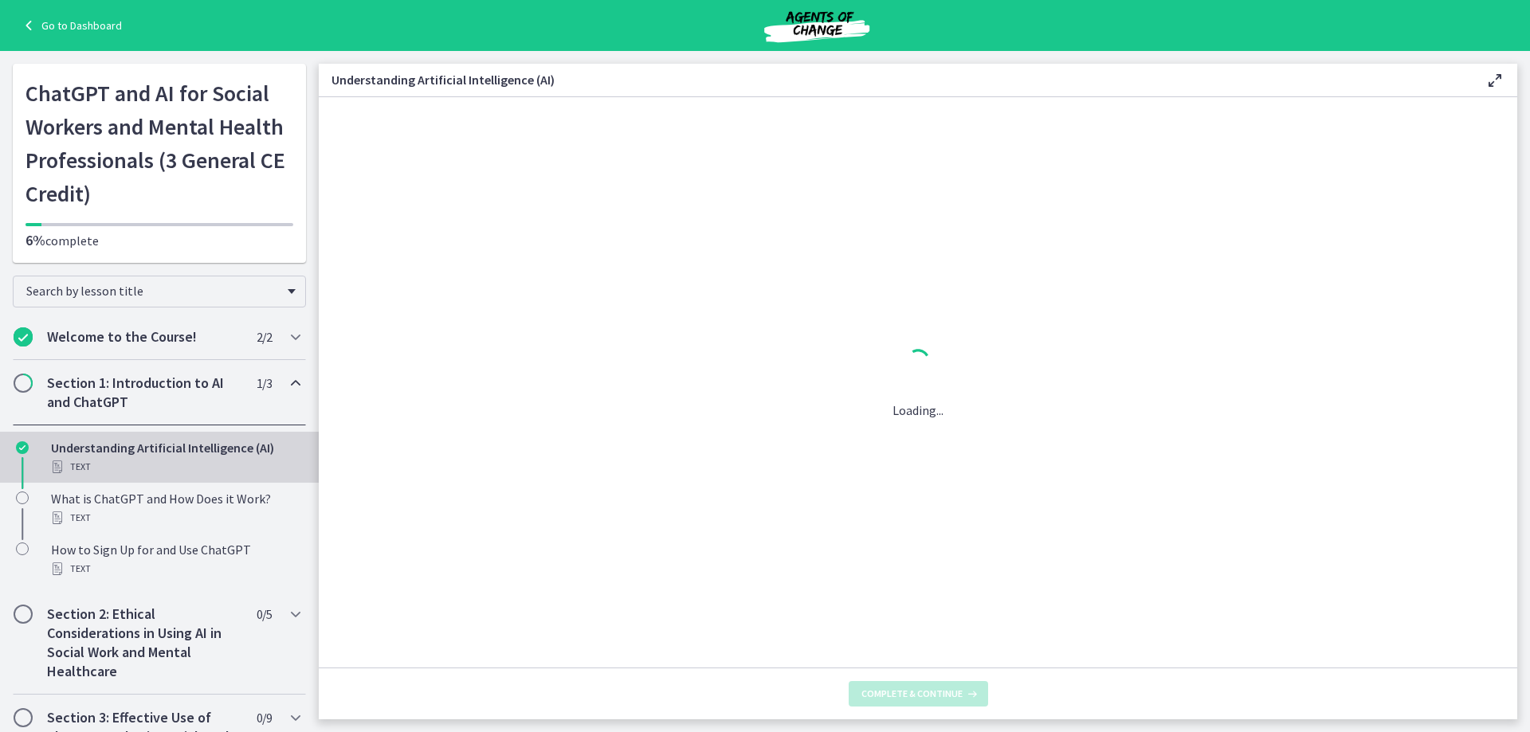
scroll to position [0, 0]
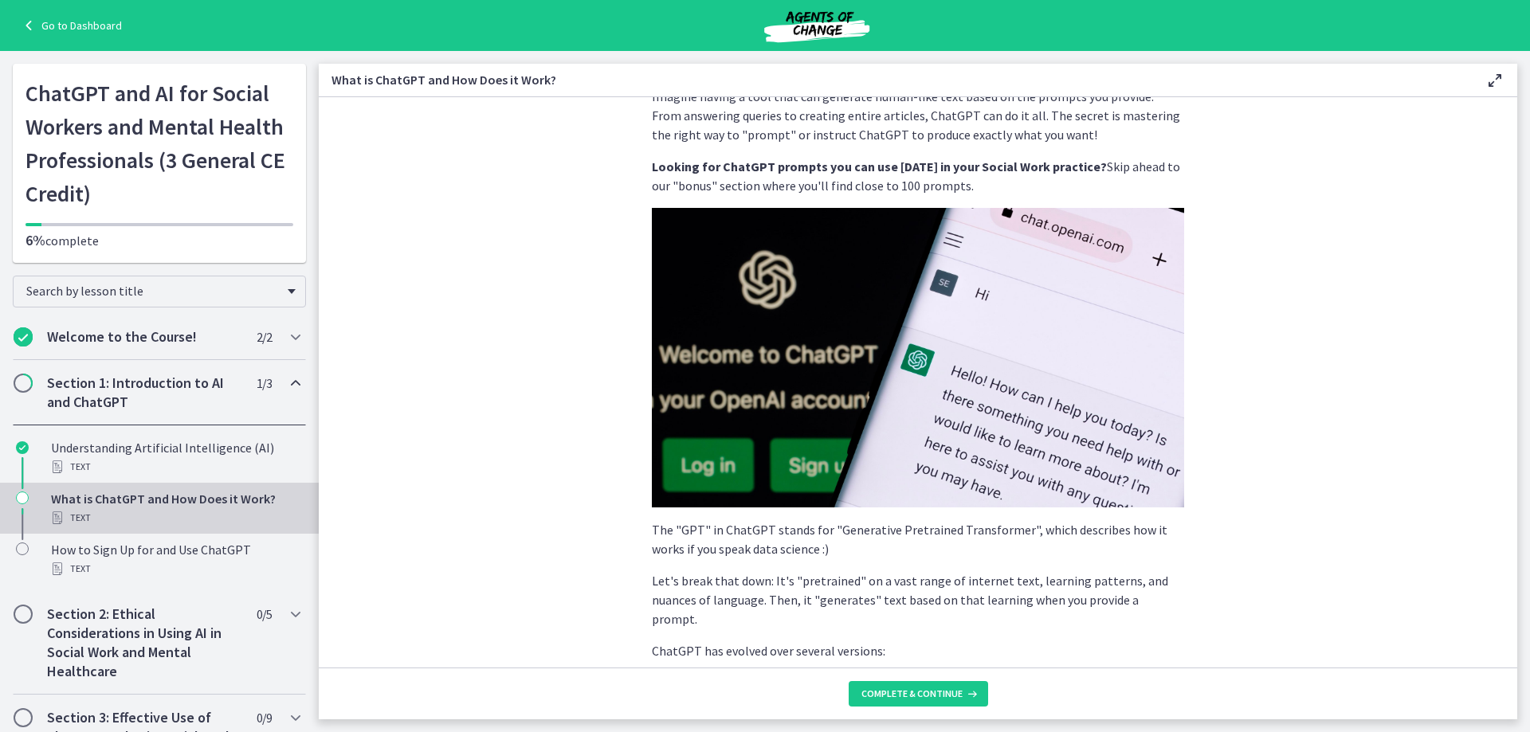
scroll to position [80, 0]
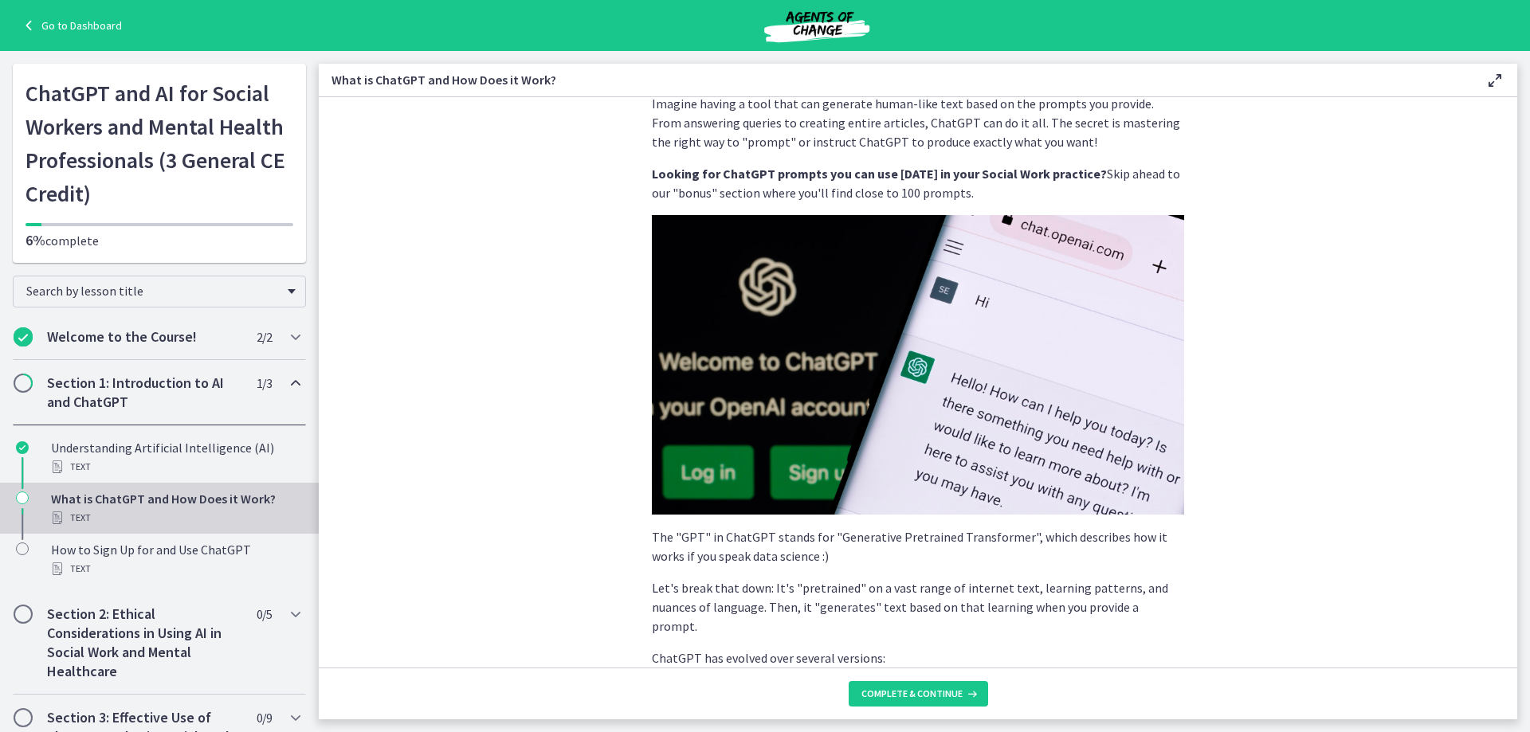
click at [850, 344] on img at bounding box center [918, 365] width 532 height 300
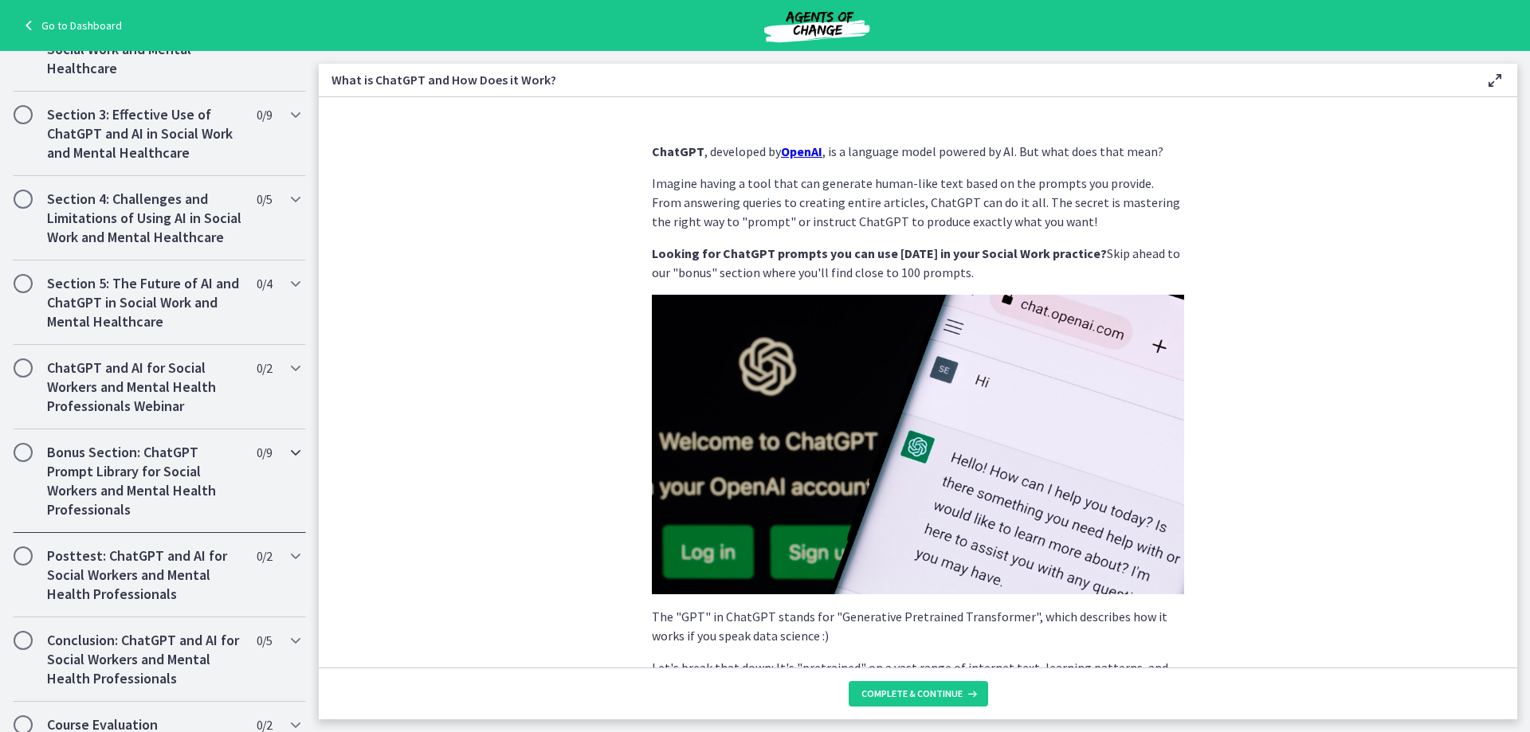
scroll to position [638, 0]
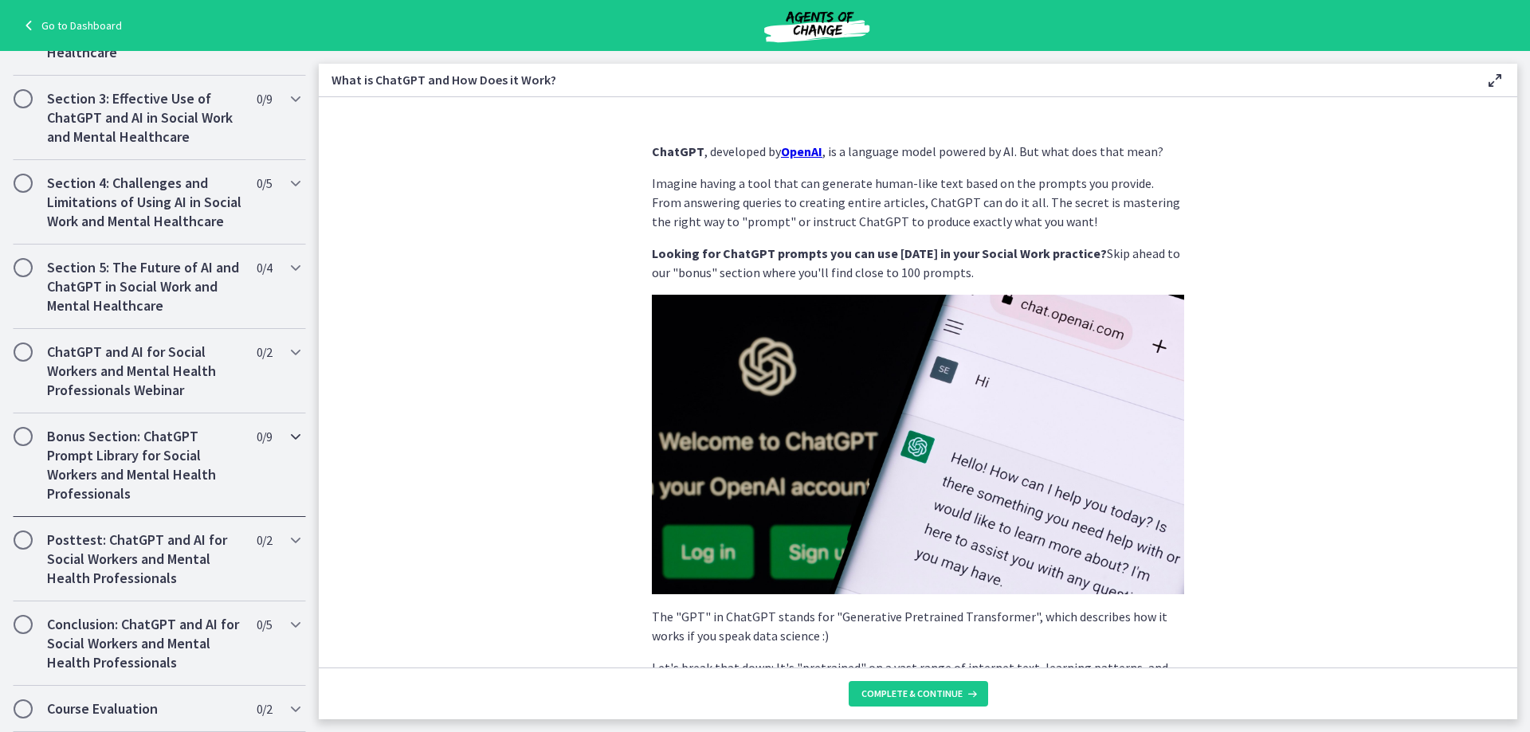
click at [141, 471] on h2 "Bonus Section: ChatGPT Prompt Library for Social Workers and Mental Health Prof…" at bounding box center [144, 465] width 194 height 77
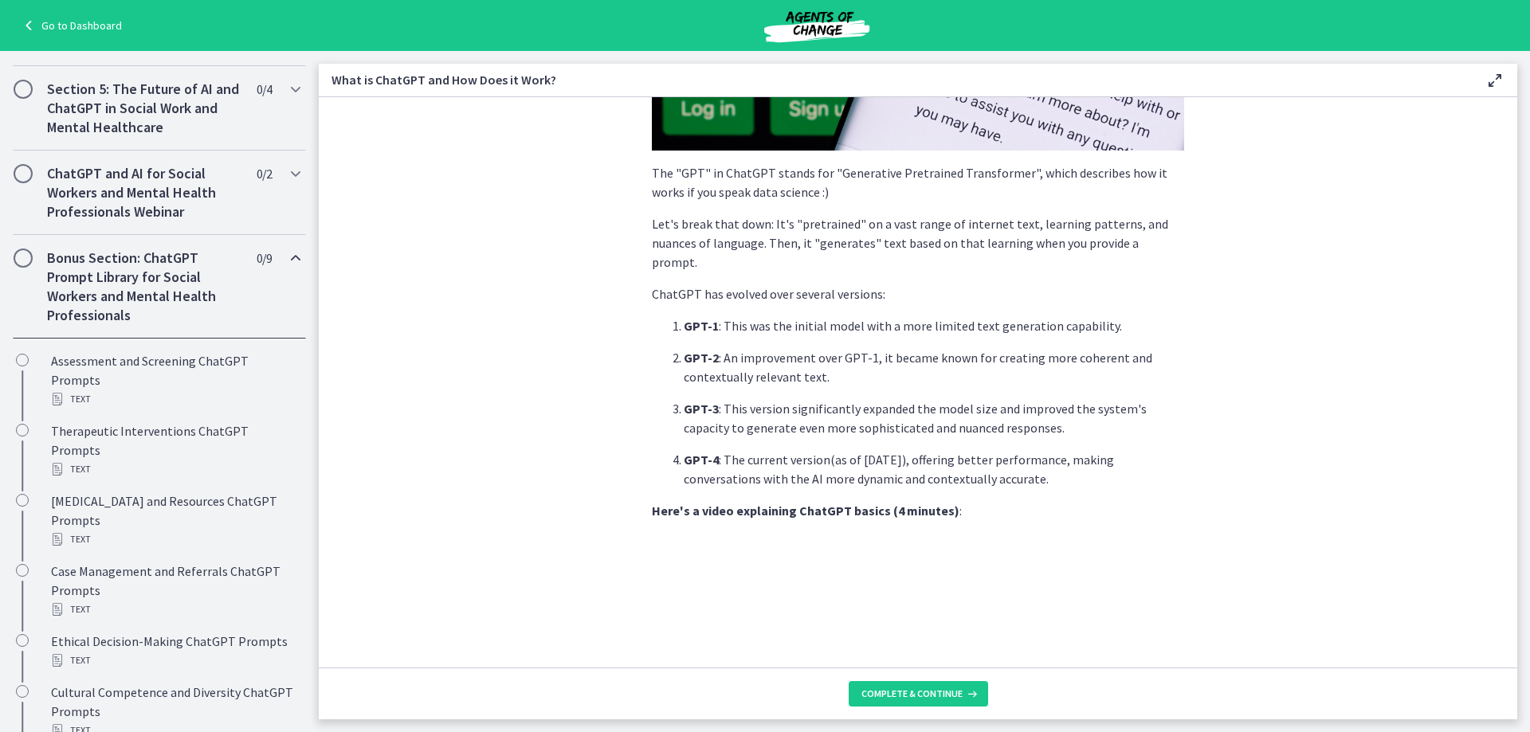
scroll to position [638, 0]
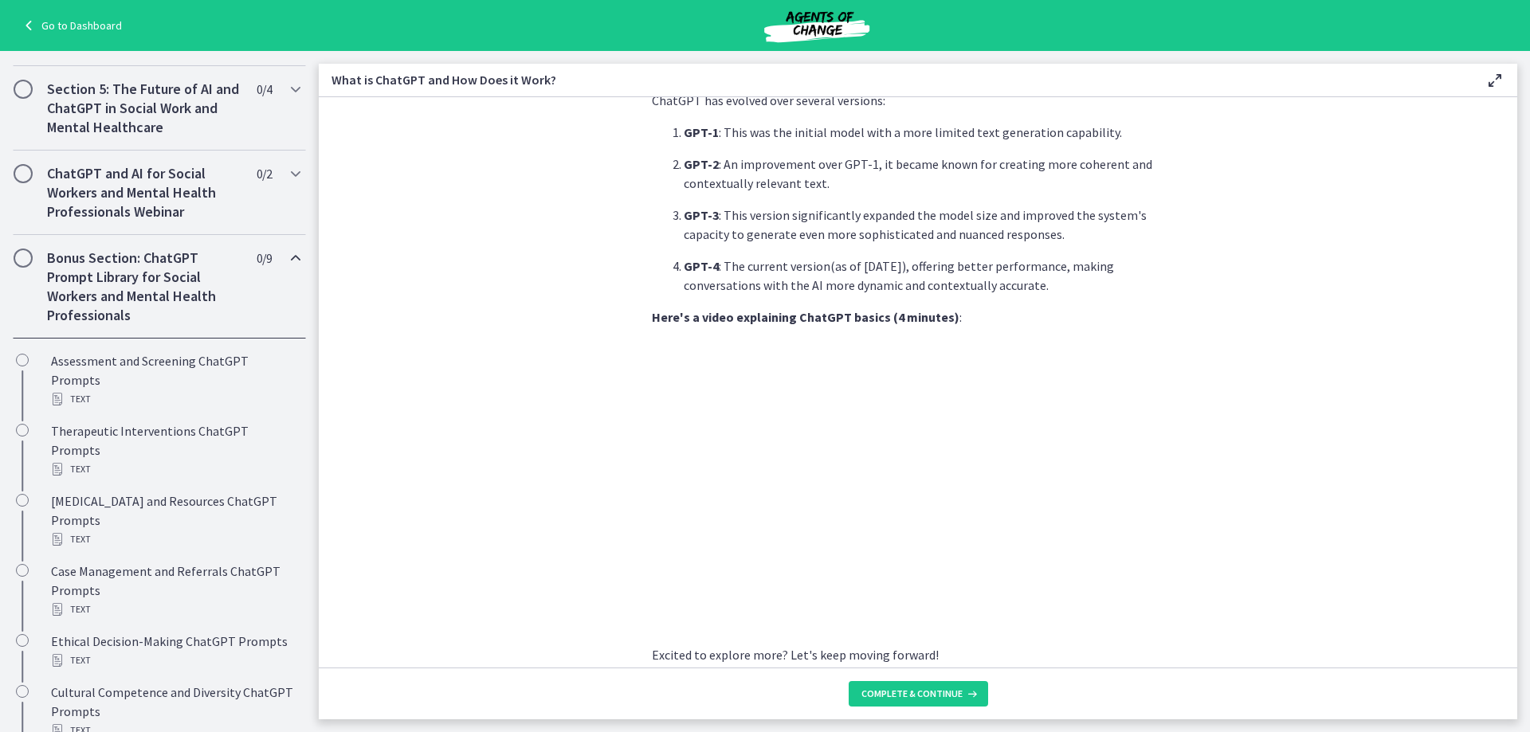
click at [1353, 529] on section "ChatGPT , developed by OpenAI , is a language model powered by AI. But what doe…" at bounding box center [918, 382] width 1199 height 571
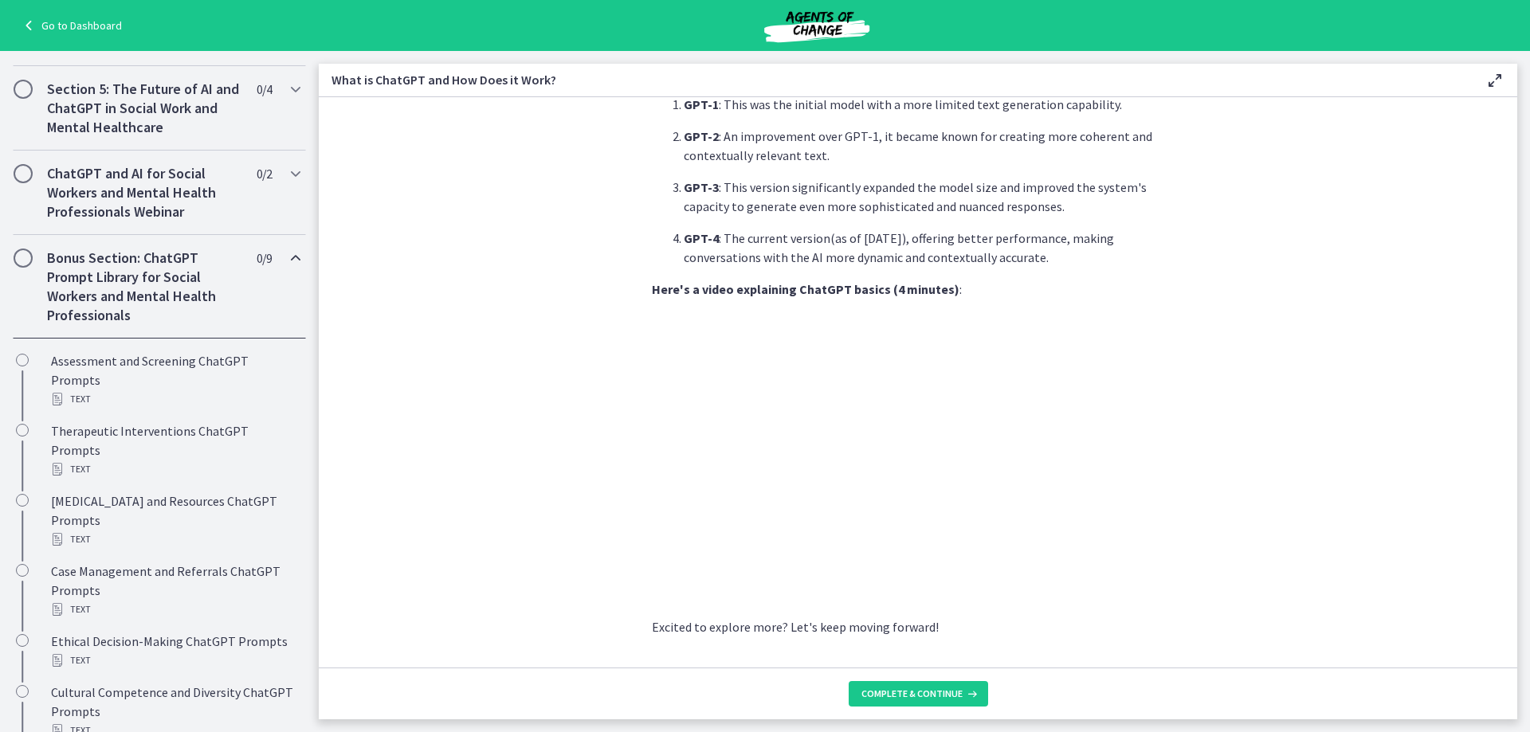
scroll to position [690, 0]
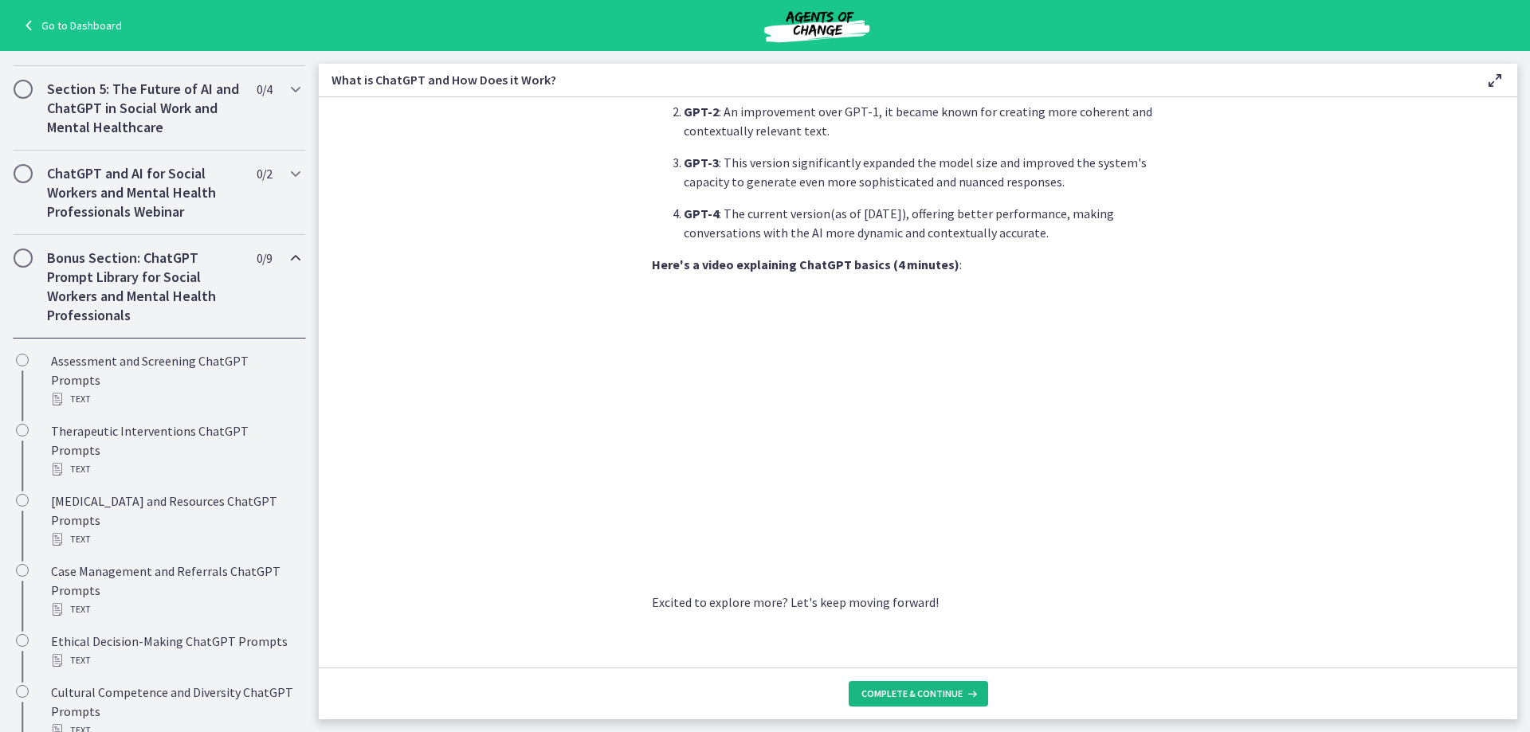
click at [911, 698] on span "Complete & continue" at bounding box center [912, 694] width 101 height 13
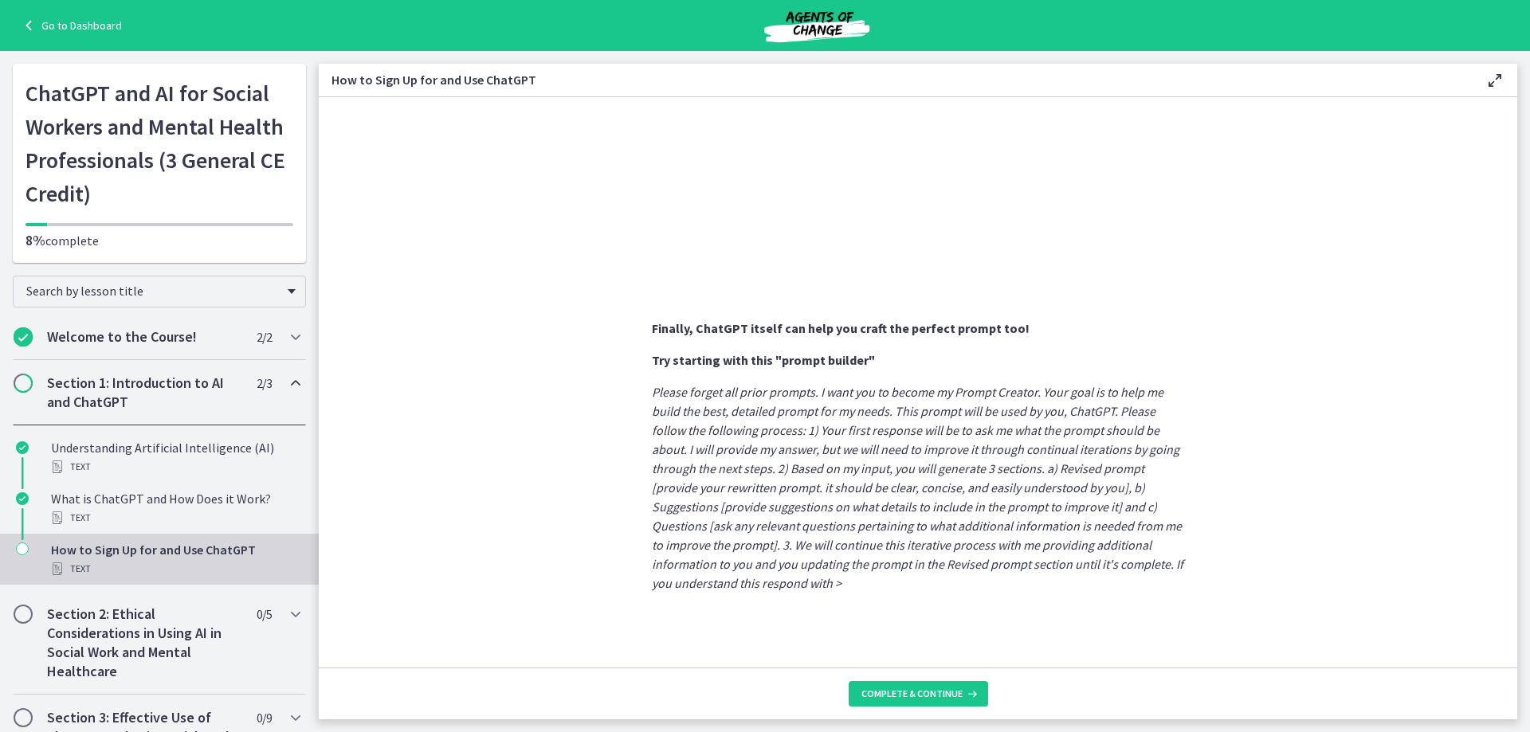
scroll to position [649, 0]
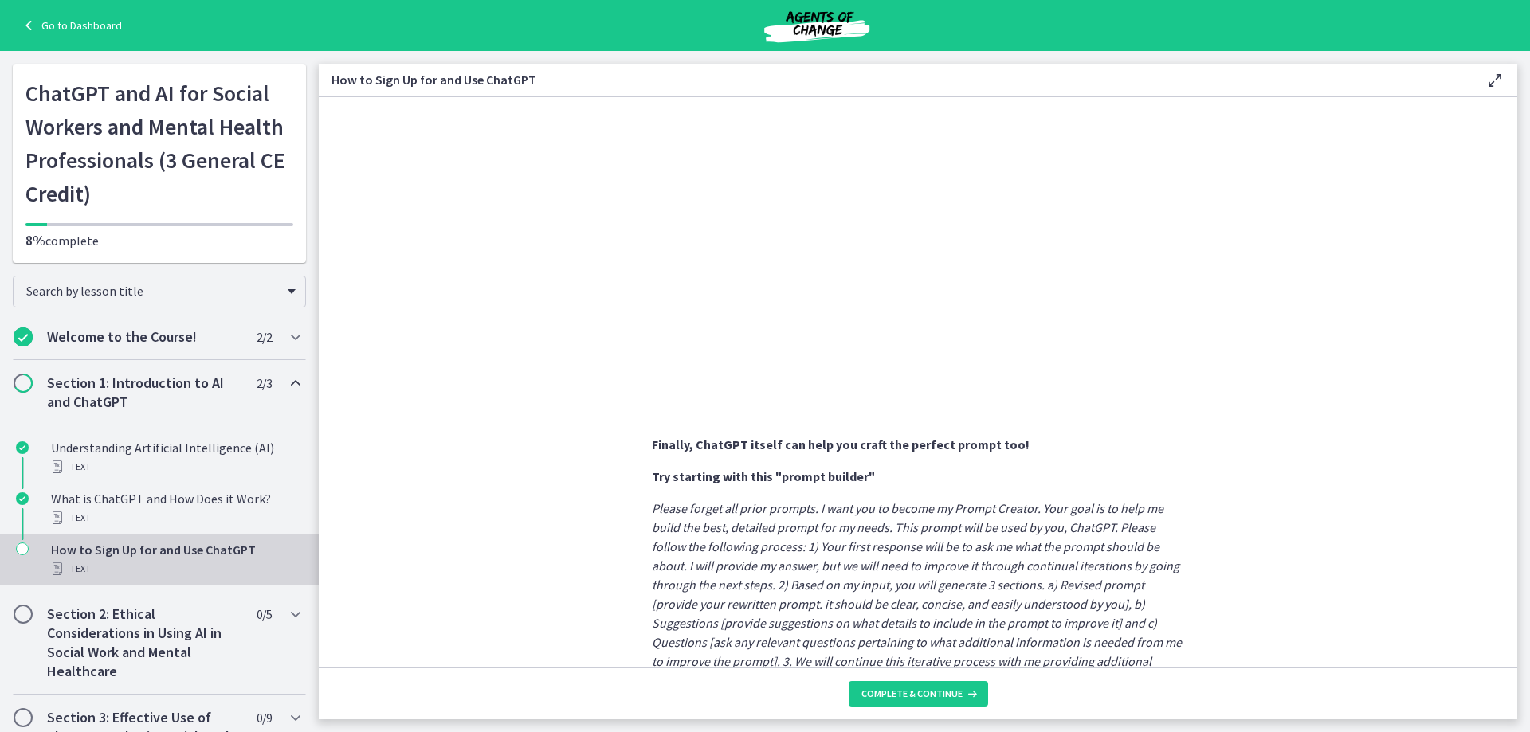
click at [1409, 442] on section "Sign Up : Visit OpenAI's website , click on the 'Sign Up' button, and fill in y…" at bounding box center [918, 382] width 1199 height 571
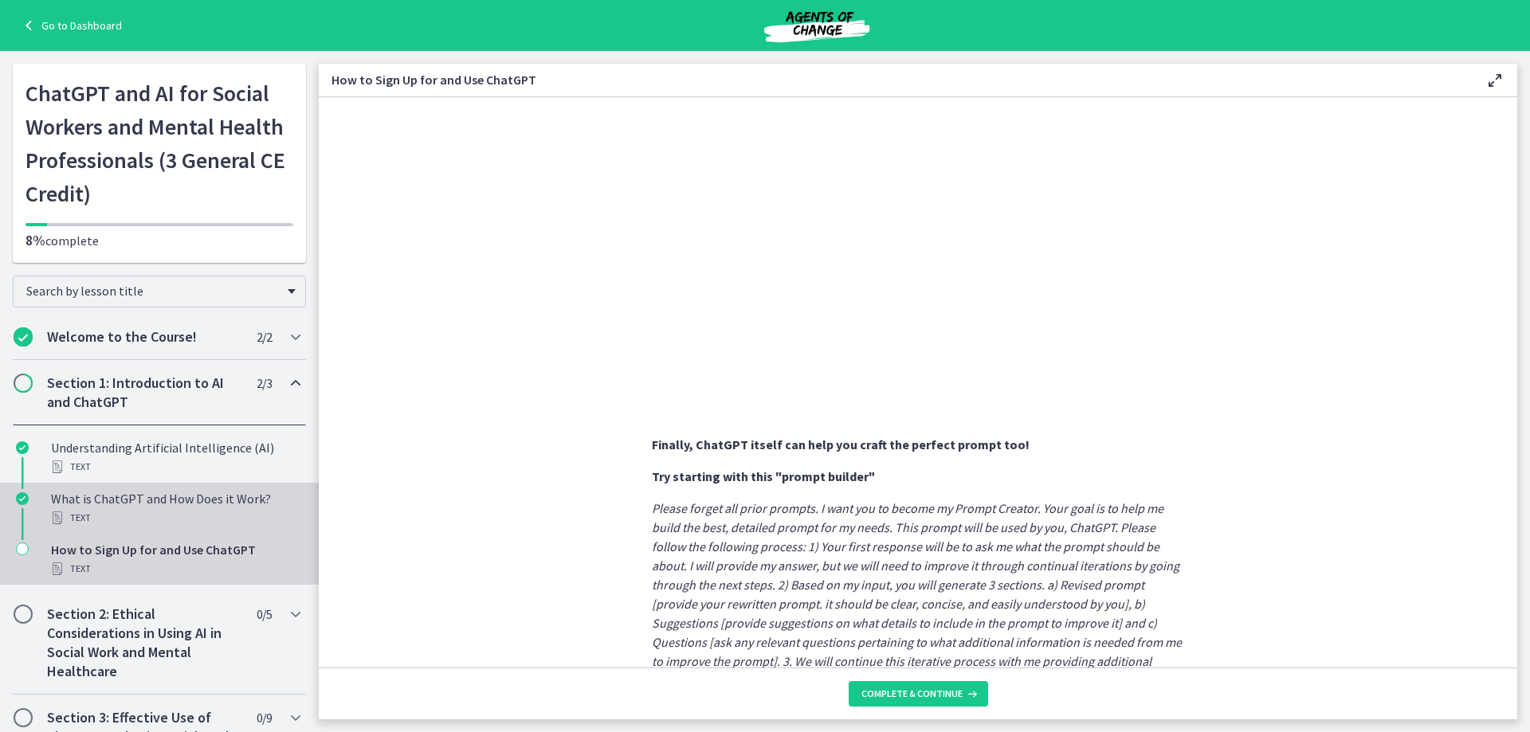
click at [183, 490] on div "What is ChatGPT and How Does it Work? Text" at bounding box center [175, 508] width 249 height 38
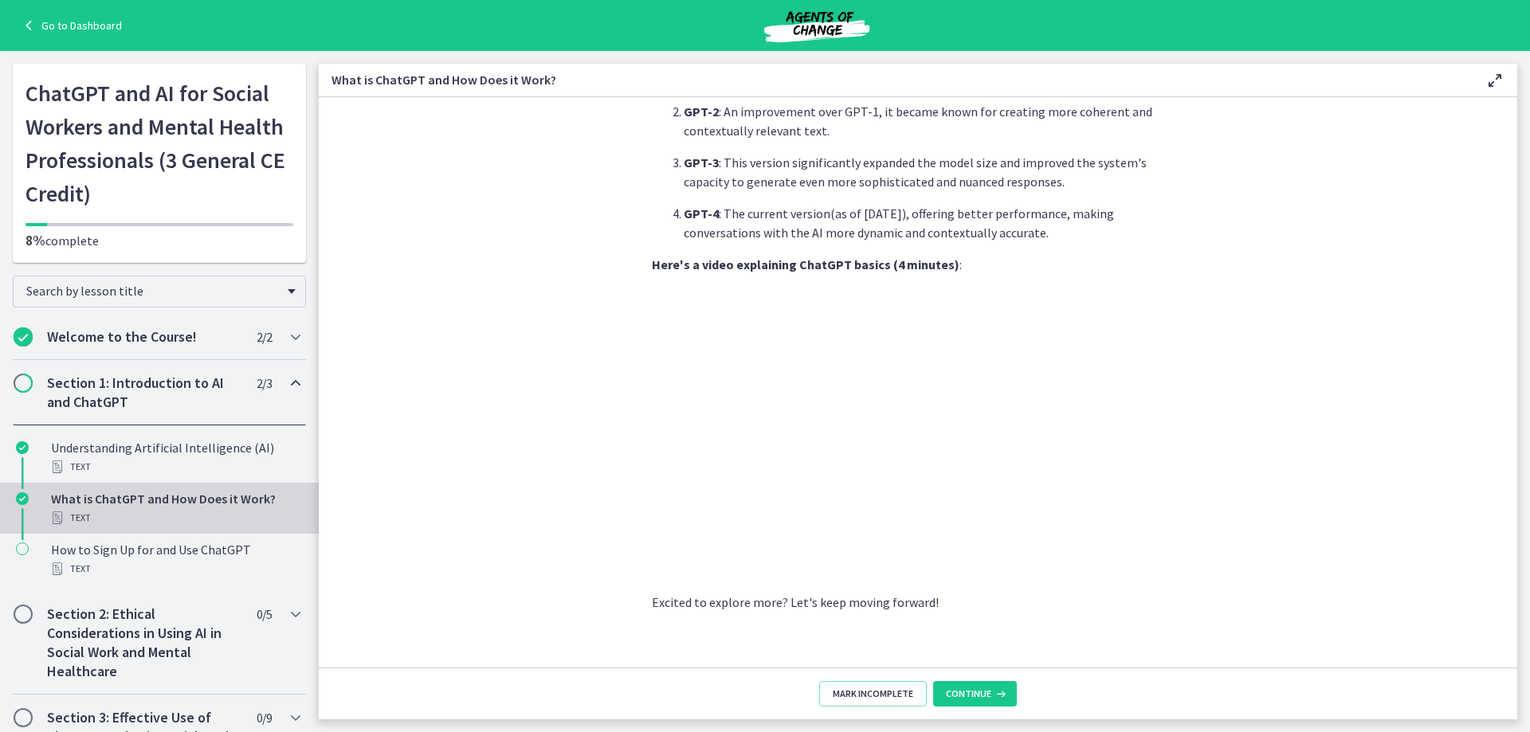
scroll to position [132, 0]
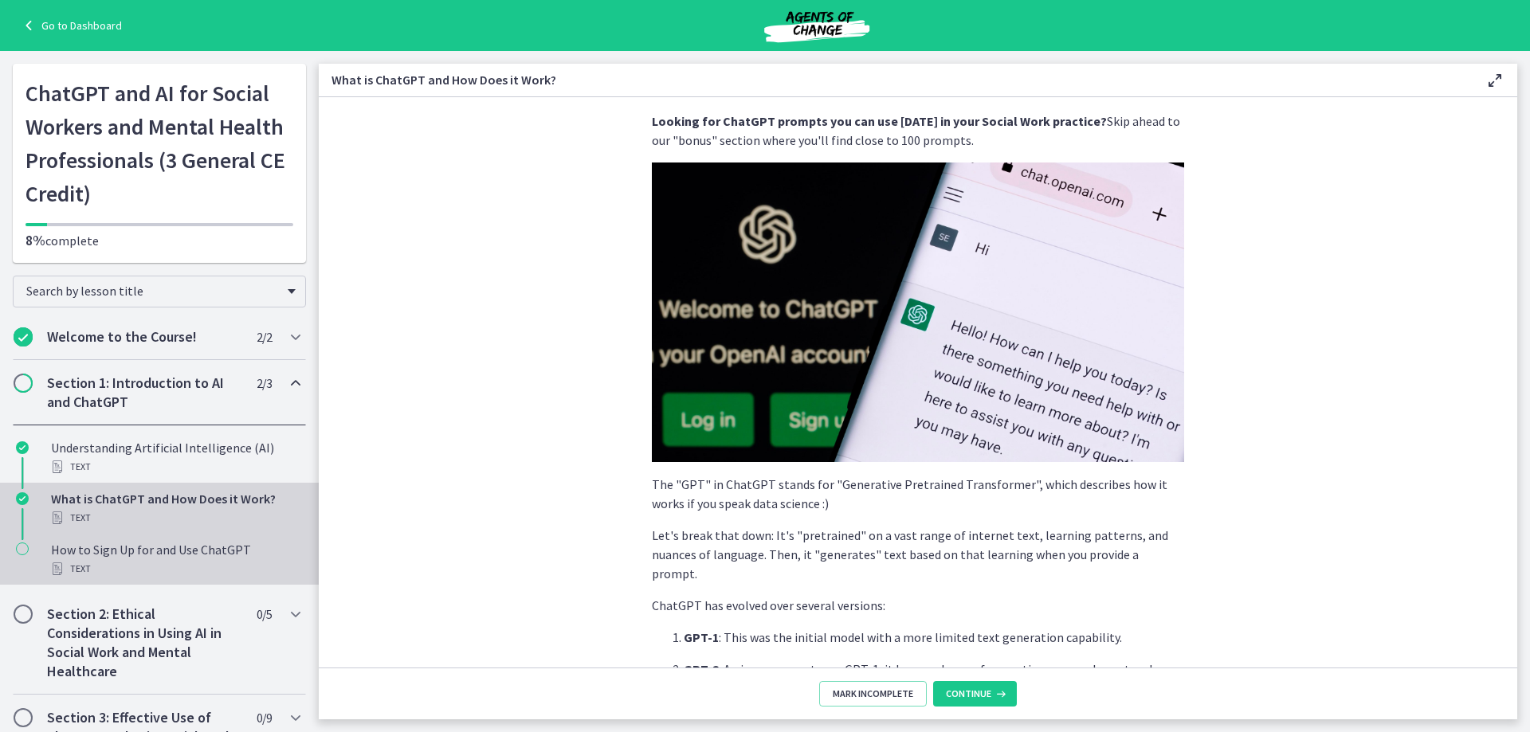
click at [112, 549] on div "How to Sign Up for and Use ChatGPT Text" at bounding box center [175, 559] width 249 height 38
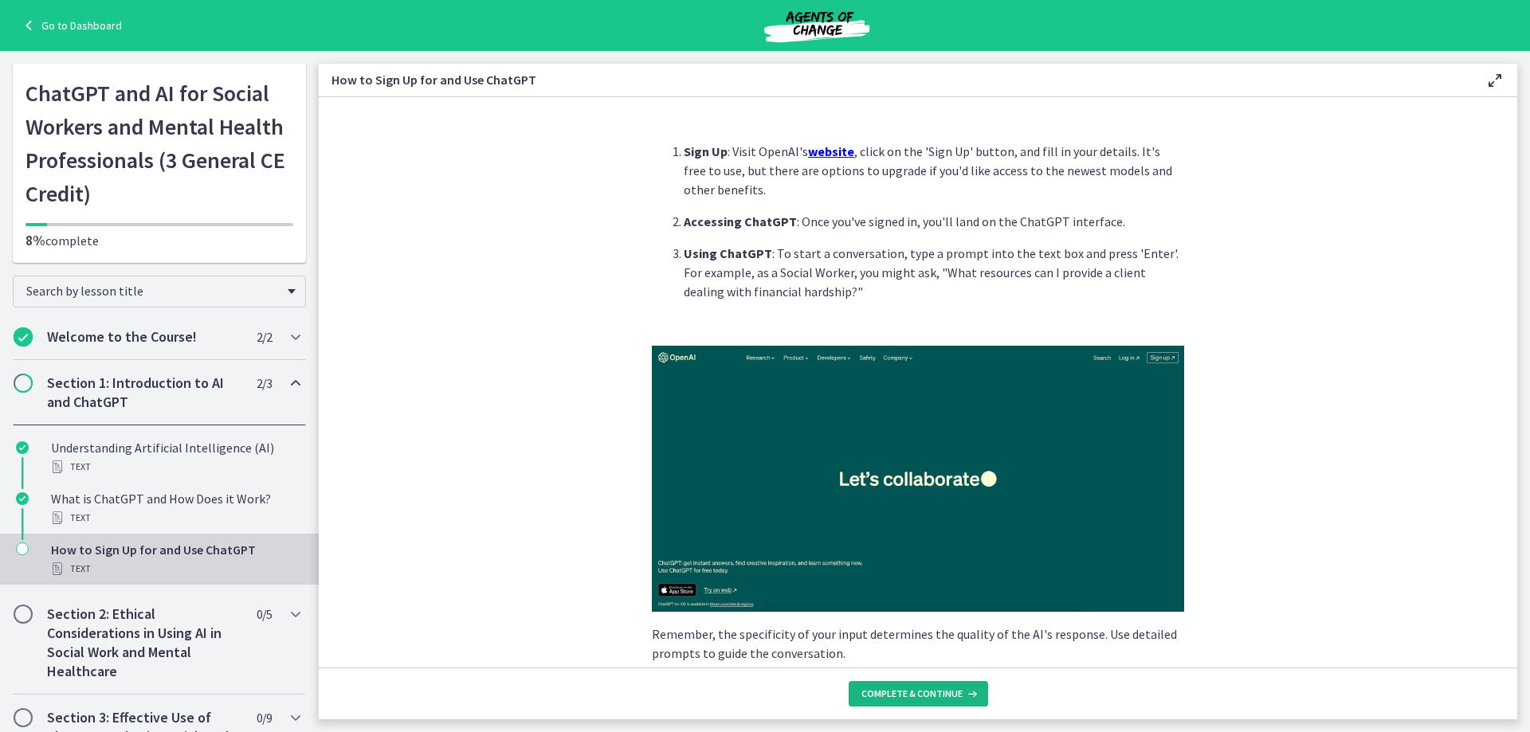
click at [897, 695] on span "Complete & continue" at bounding box center [912, 694] width 101 height 13
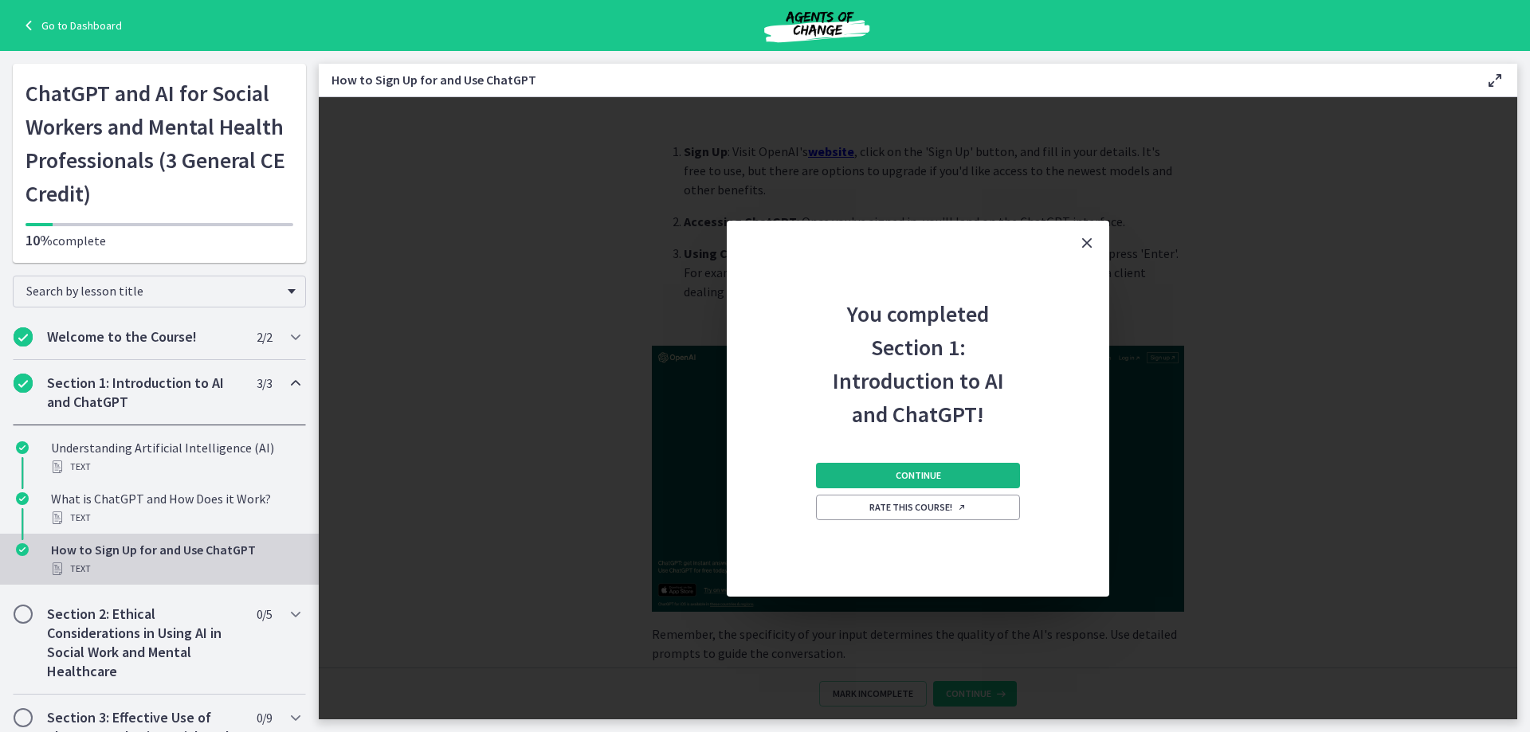
click at [934, 478] on span "Continue" at bounding box center [918, 475] width 45 height 13
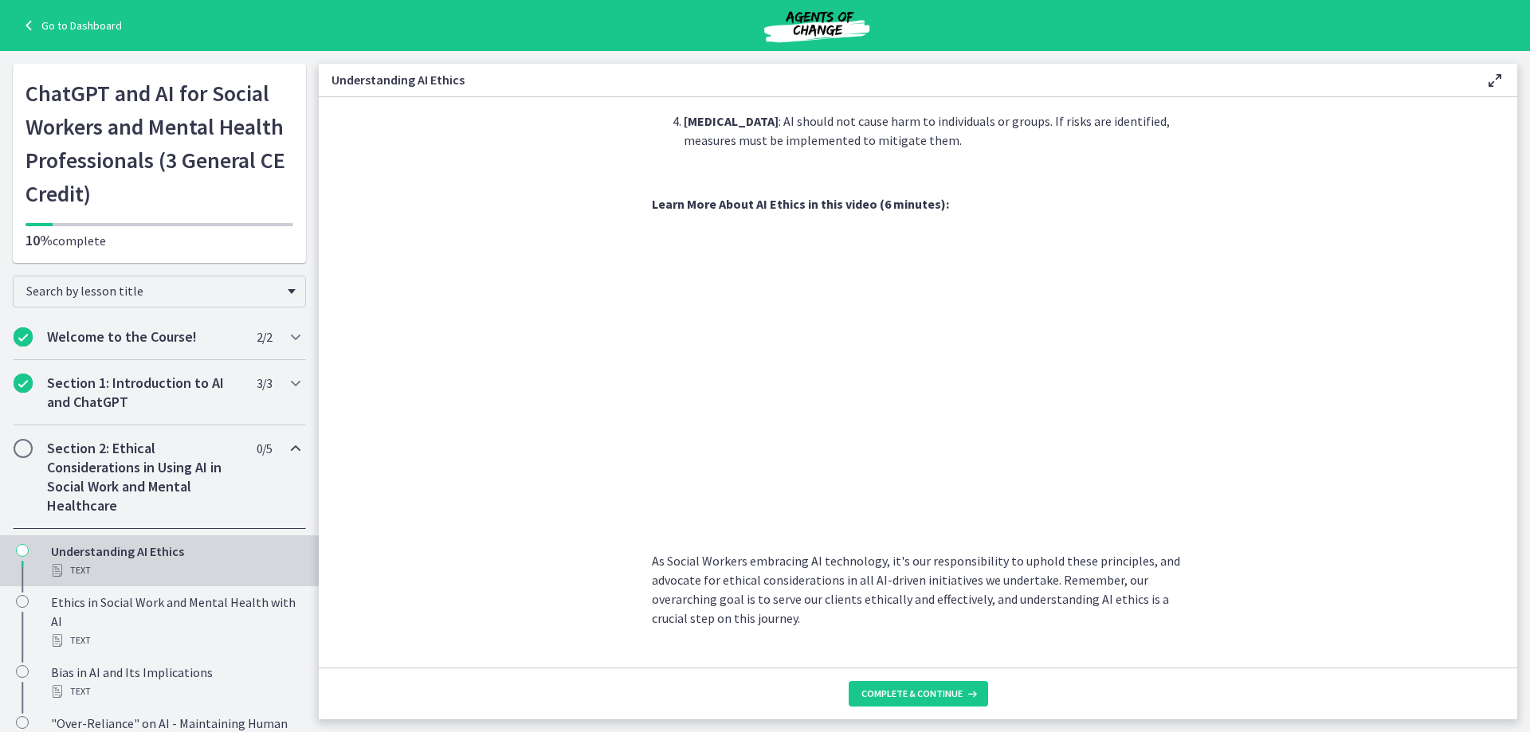
scroll to position [703, 0]
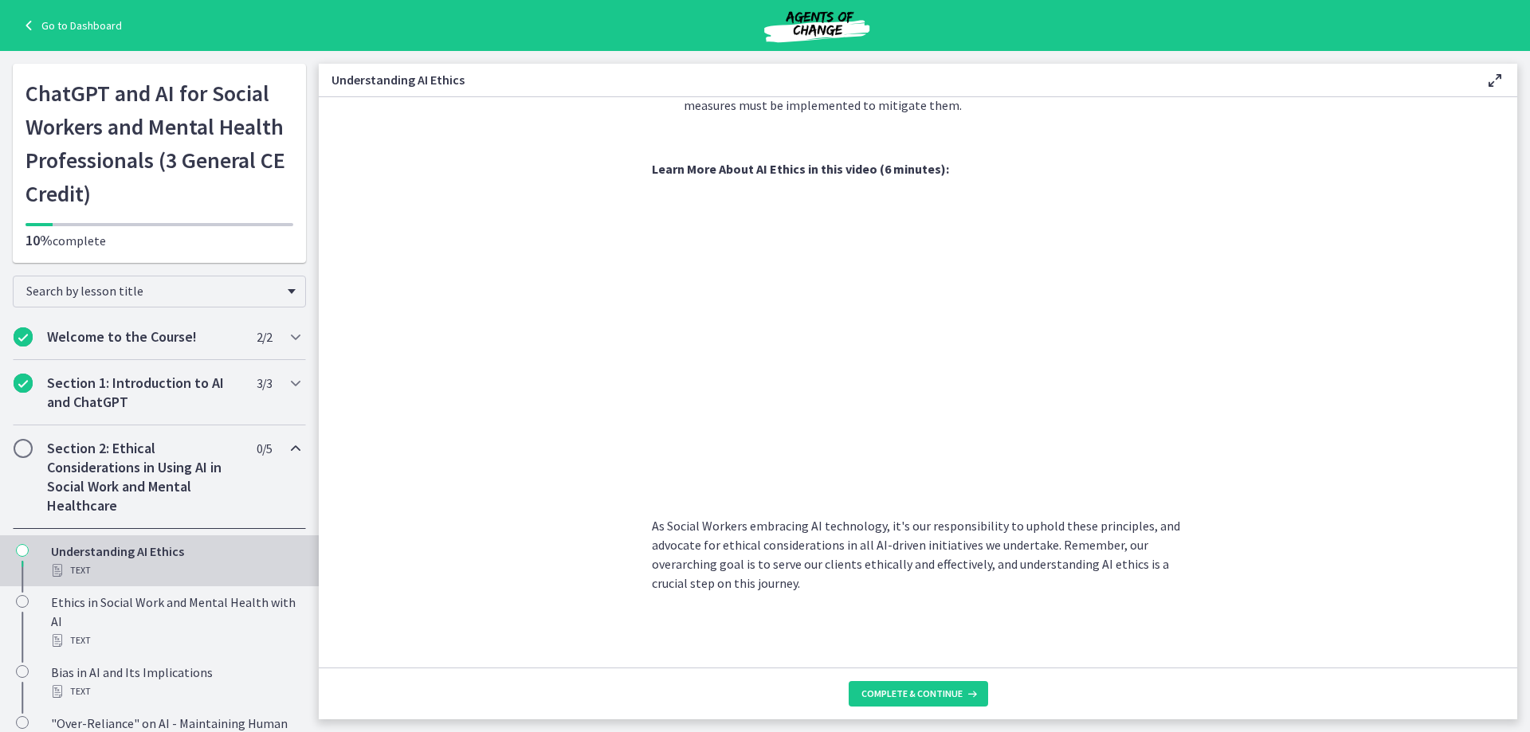
click at [1286, 378] on section "Artificial Intelligence has transformed various industries, including Social Wo…" at bounding box center [918, 382] width 1199 height 571
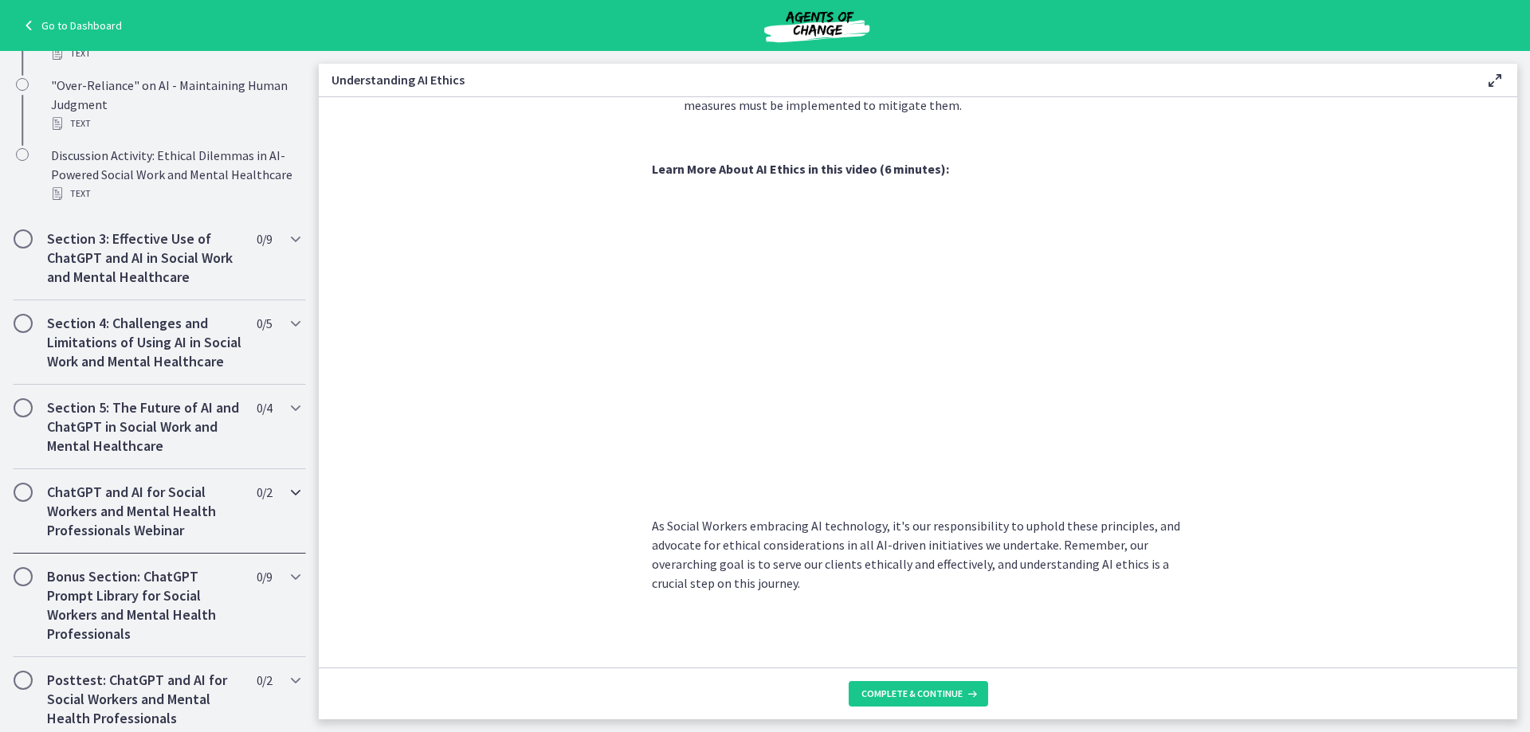
scroll to position [479, 0]
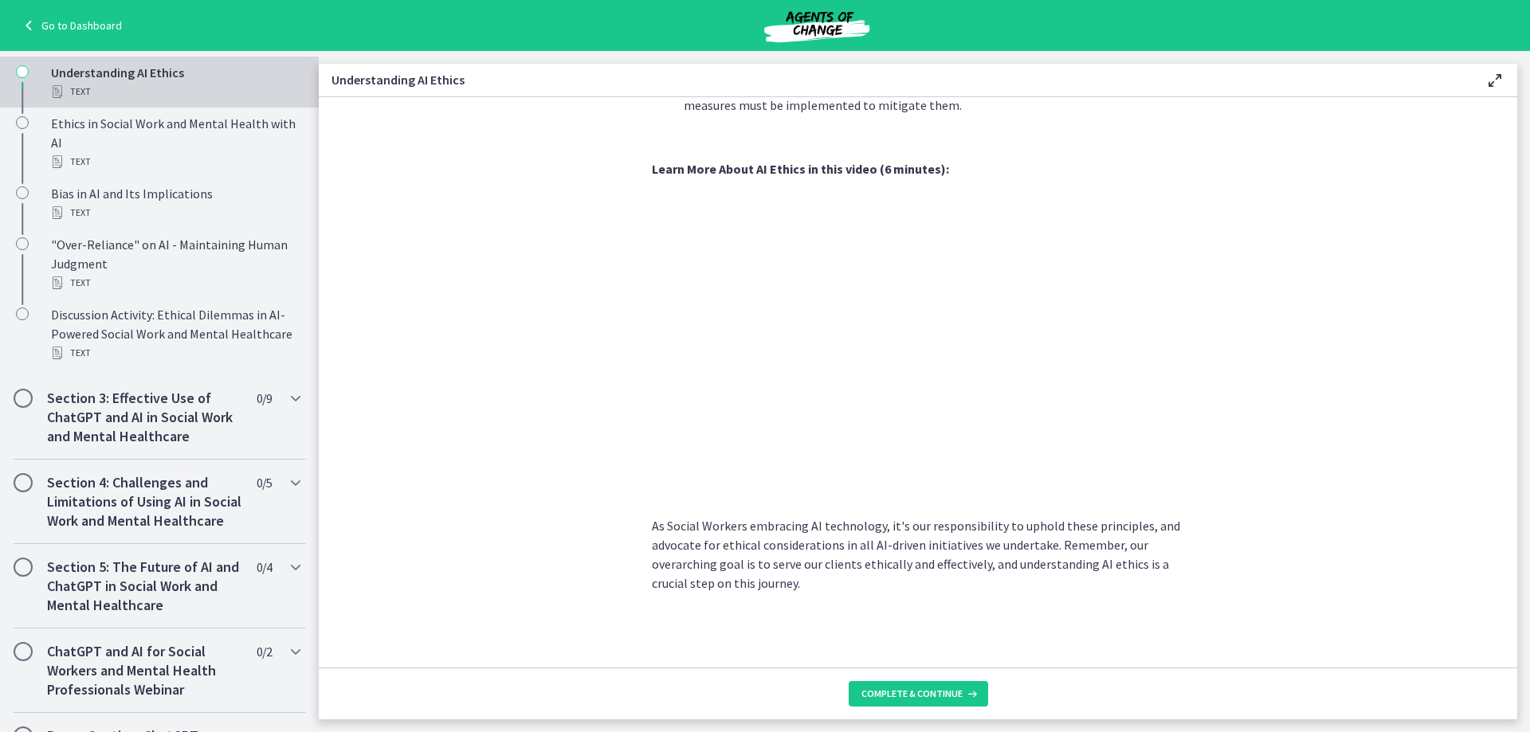
click at [1262, 330] on section "Artificial Intelligence has transformed various industries, including Social Wo…" at bounding box center [918, 382] width 1199 height 571
click at [913, 686] on button "Complete & continue" at bounding box center [918, 694] width 139 height 26
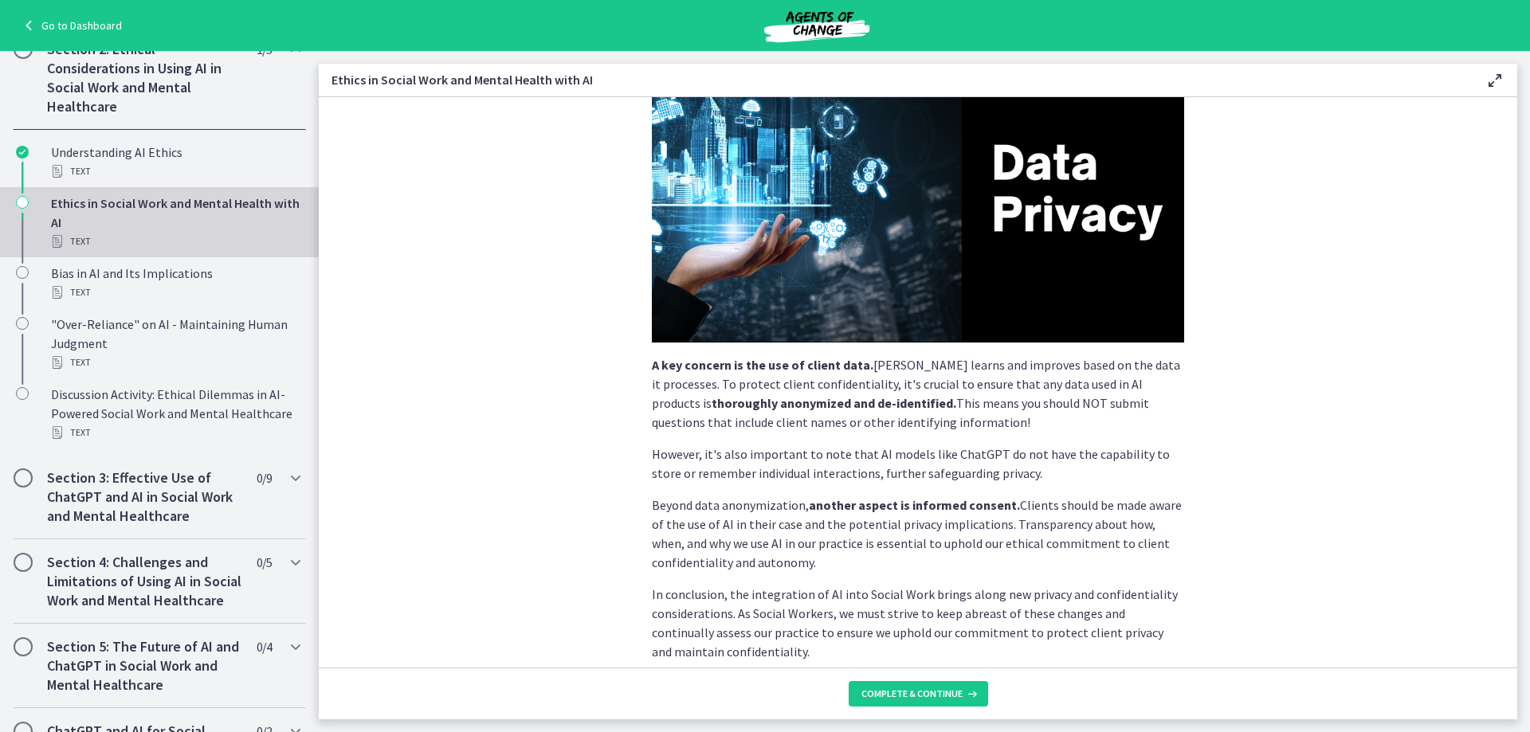
scroll to position [309, 0]
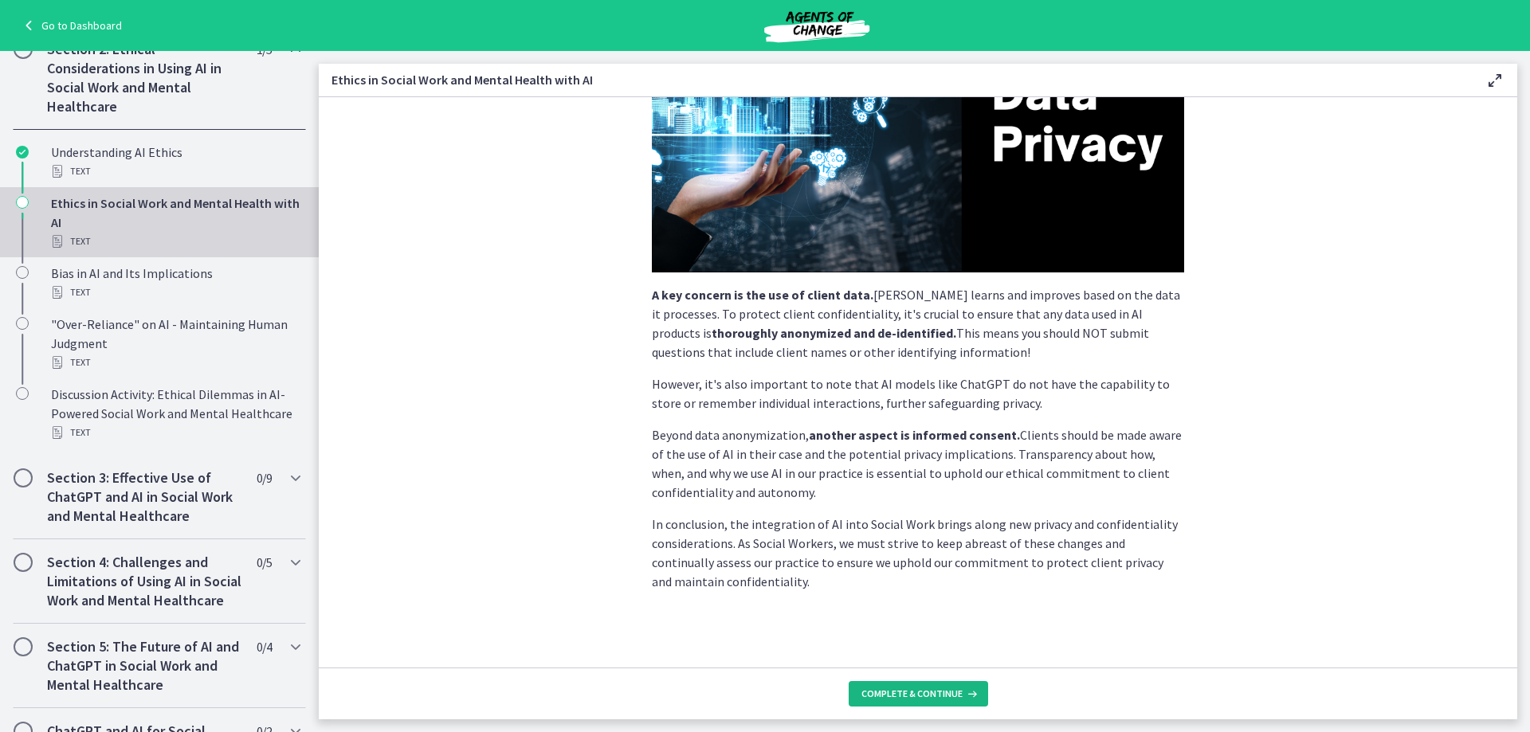
click at [899, 703] on button "Complete & continue" at bounding box center [918, 694] width 139 height 26
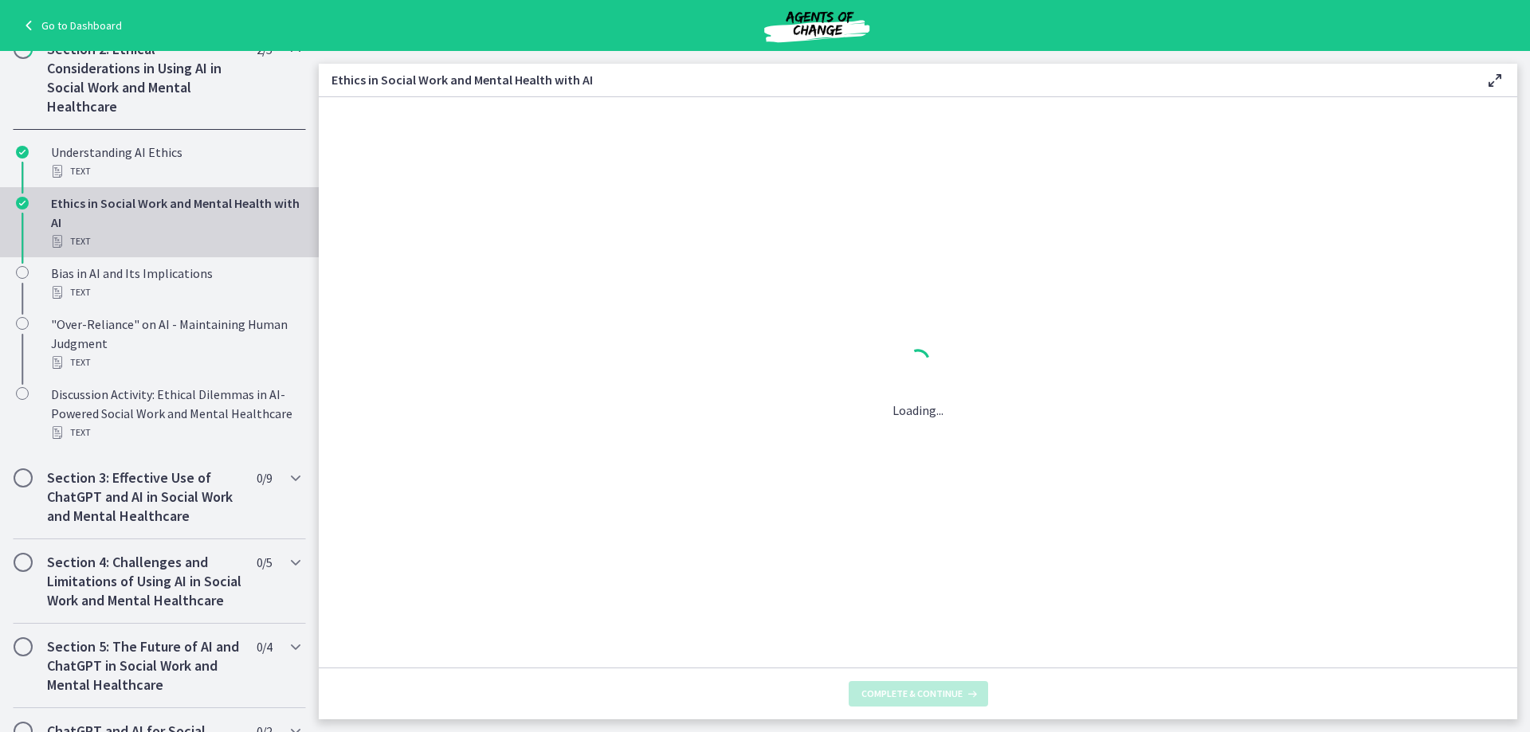
scroll to position [0, 0]
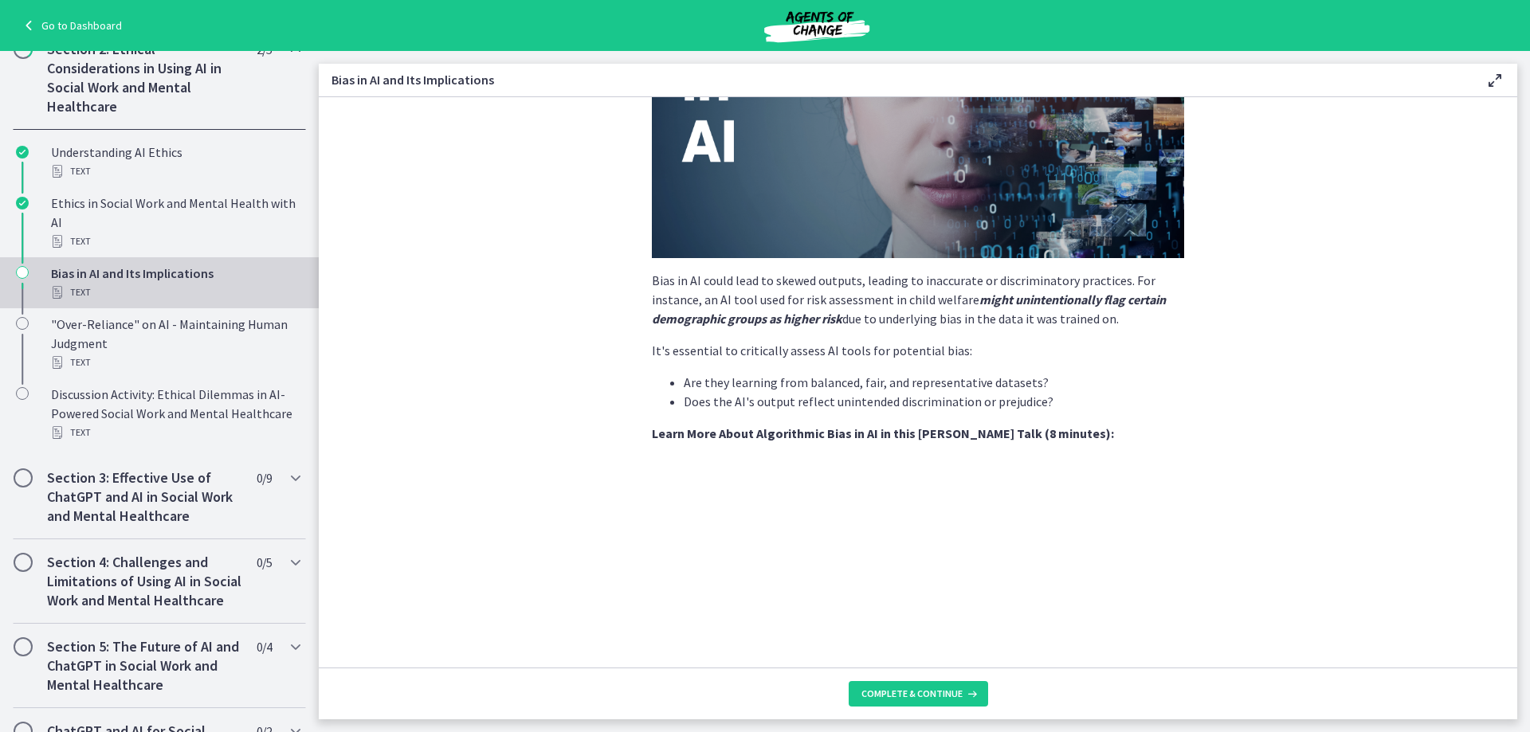
scroll to position [398, 0]
